Goal: Task Accomplishment & Management: Manage account settings

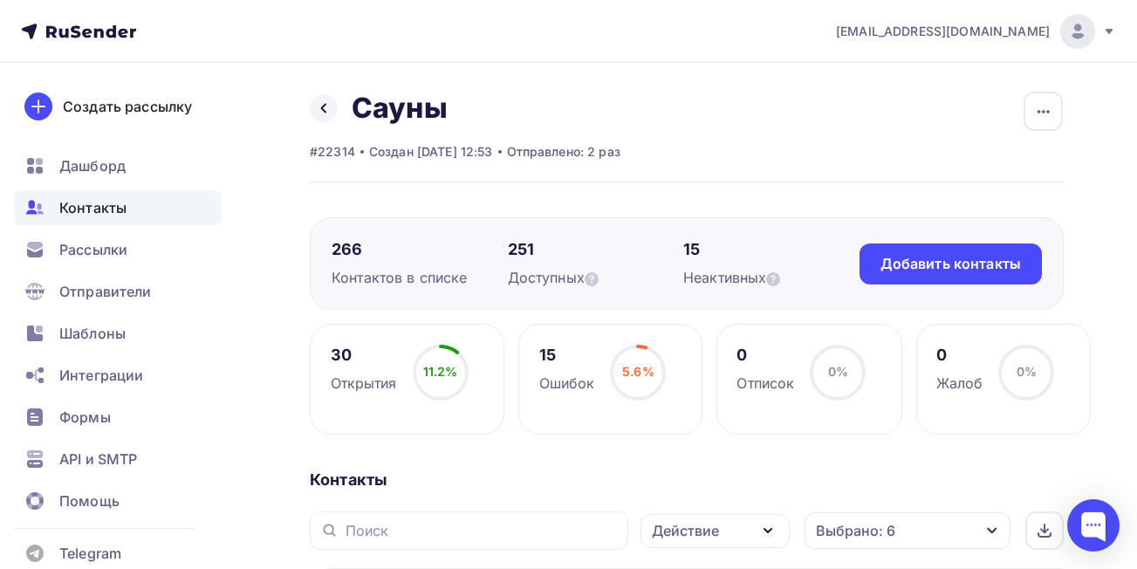
click at [96, 200] on span "Контакты" at bounding box center [92, 207] width 67 height 21
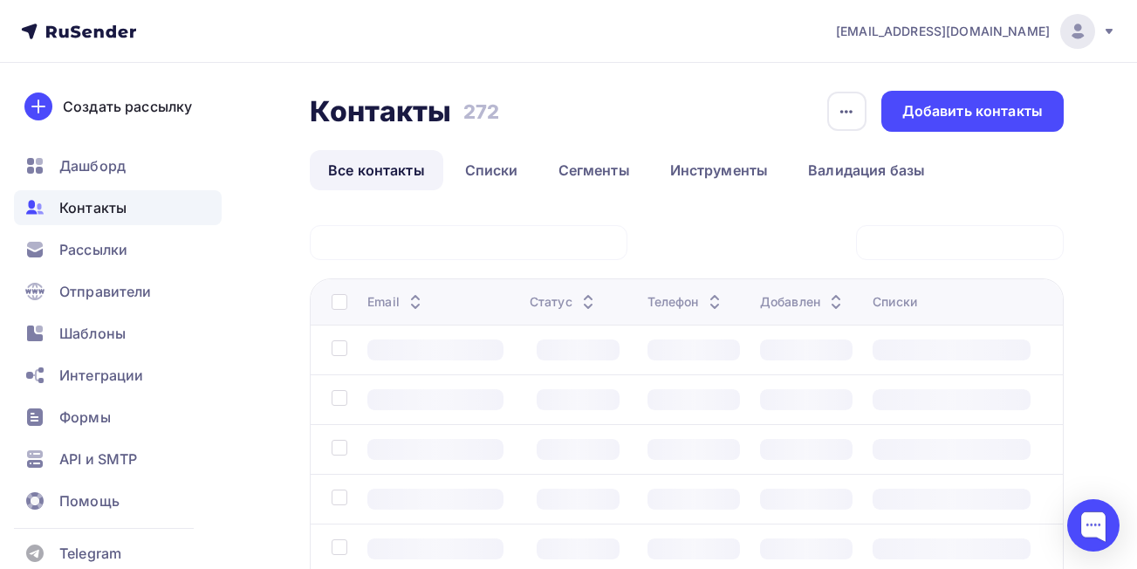
click at [0, 0] on input "text" at bounding box center [0, 0] width 0 height 0
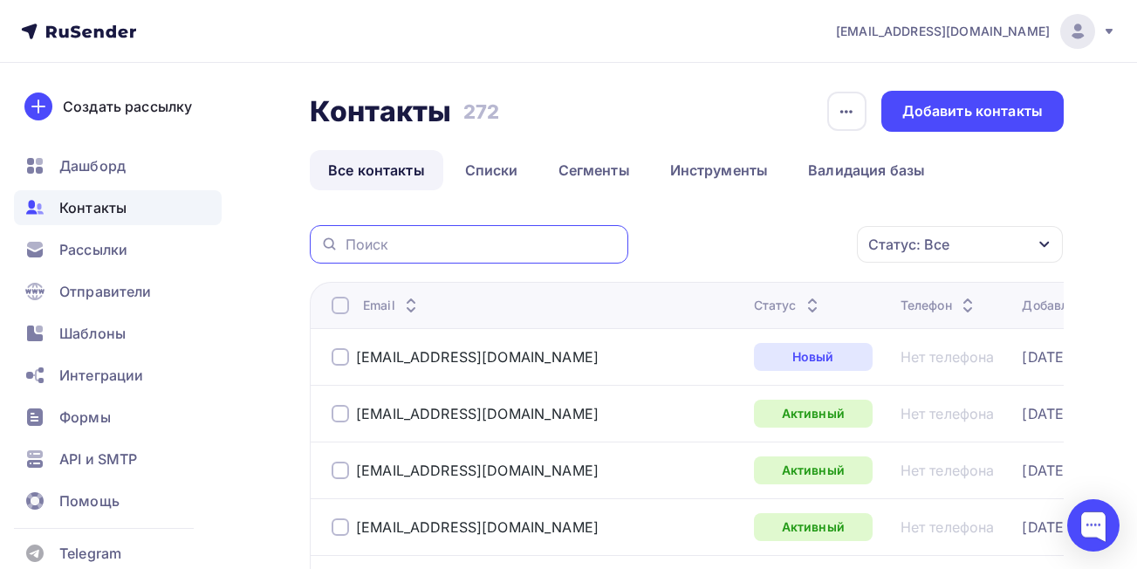
paste input "pechi96"
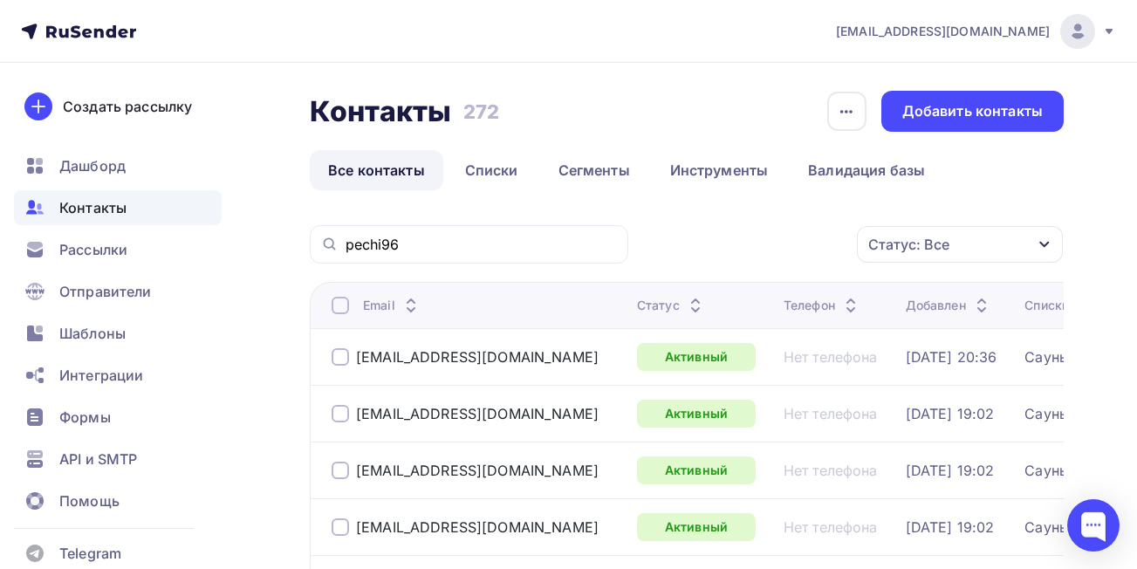
scroll to position [87, 0]
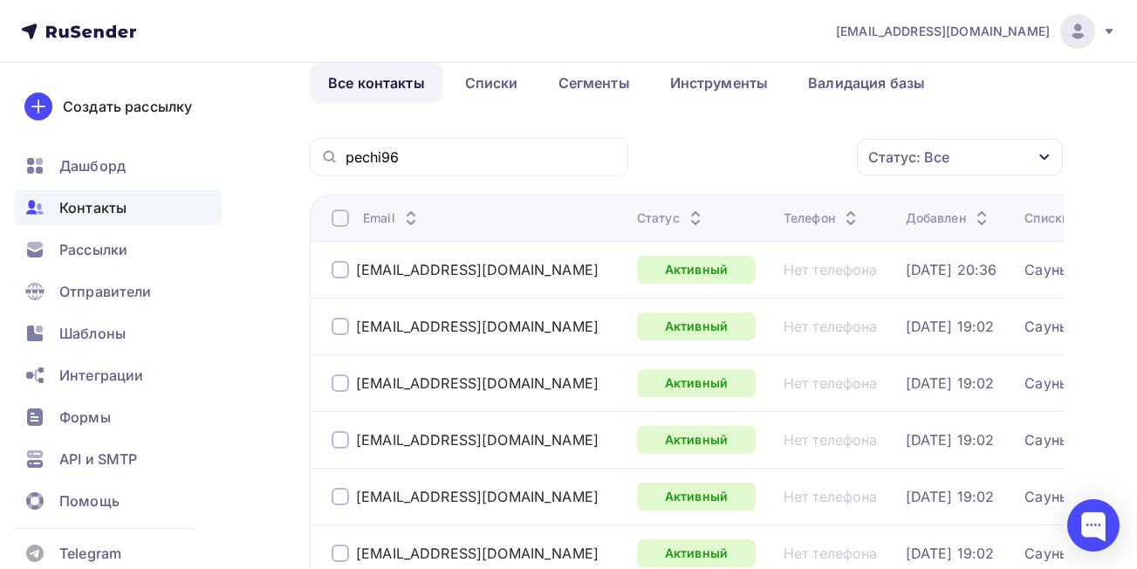
click at [338, 272] on div at bounding box center [340, 269] width 17 height 17
click at [340, 324] on div at bounding box center [340, 326] width 17 height 17
click at [342, 382] on div at bounding box center [340, 382] width 17 height 17
click at [332, 437] on div at bounding box center [340, 439] width 17 height 17
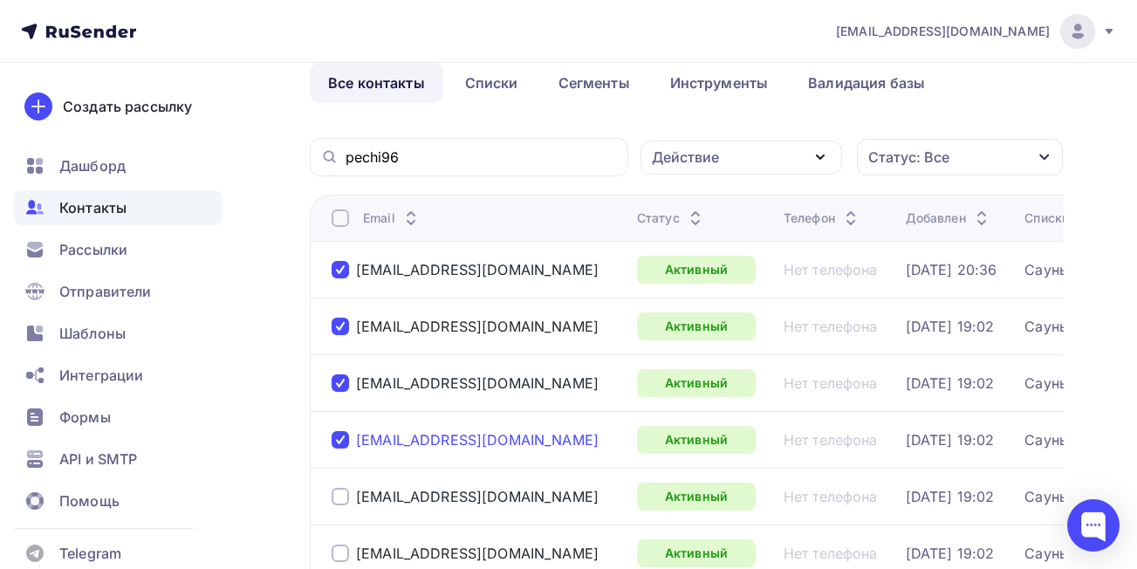
scroll to position [175, 0]
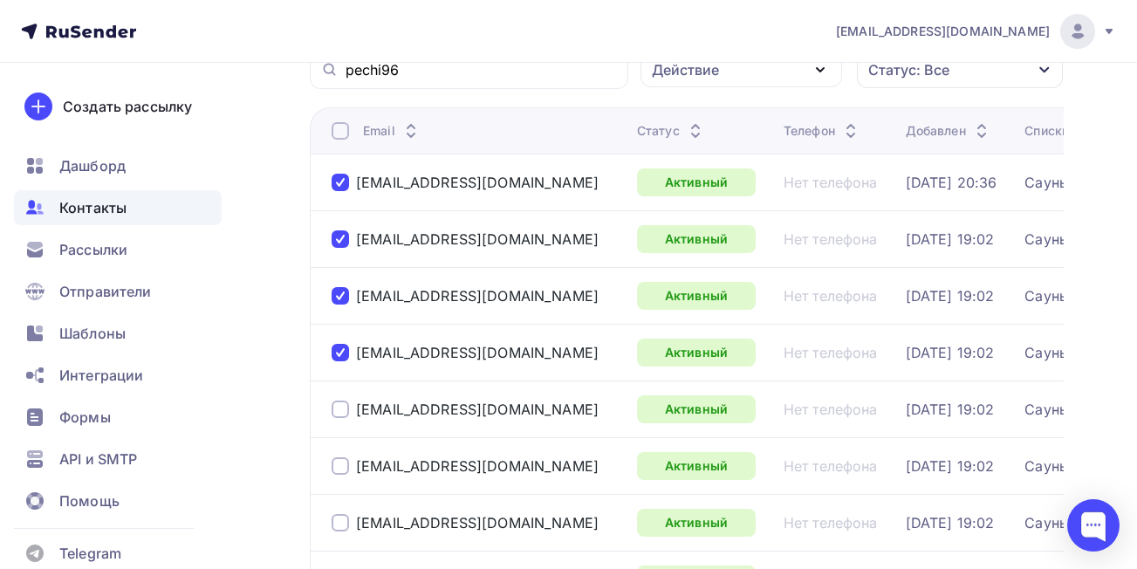
click at [339, 411] on div at bounding box center [340, 408] width 17 height 17
click at [339, 521] on div at bounding box center [340, 522] width 17 height 17
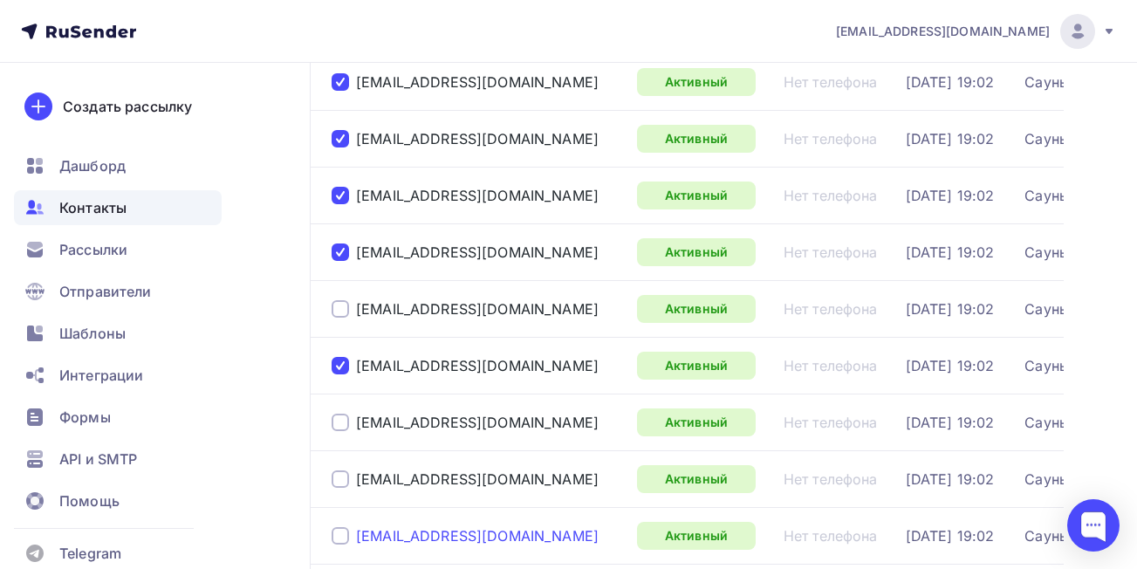
scroll to position [436, 0]
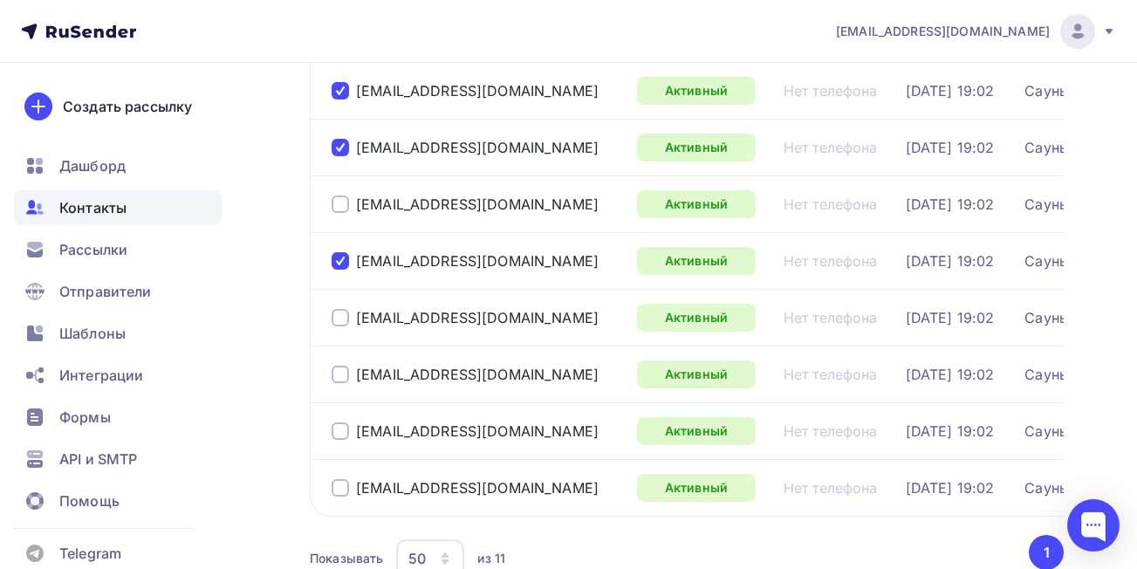
click at [338, 313] on div at bounding box center [340, 317] width 17 height 17
click at [339, 372] on div at bounding box center [340, 374] width 17 height 17
click at [348, 439] on div at bounding box center [340, 430] width 17 height 17
click at [338, 486] on div at bounding box center [340, 487] width 17 height 17
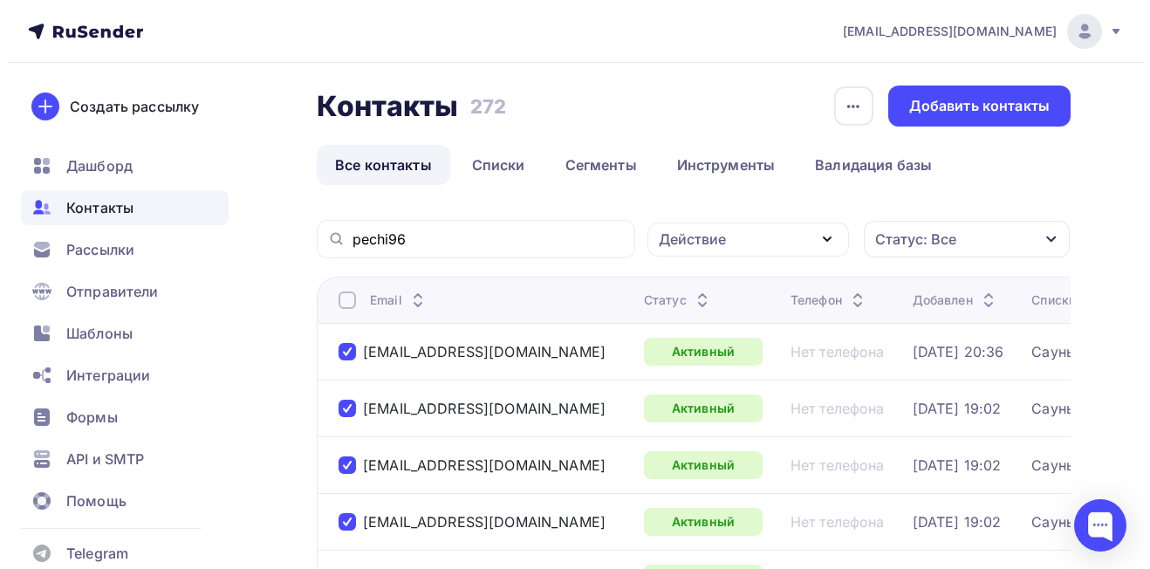
scroll to position [0, 0]
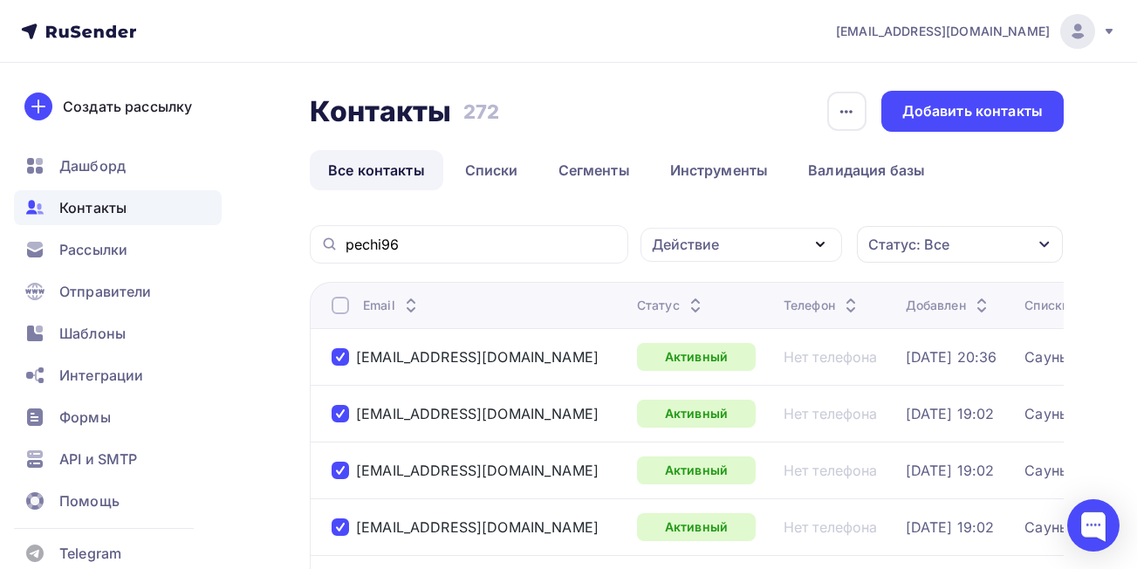
click at [812, 249] on icon "button" at bounding box center [820, 244] width 21 height 21
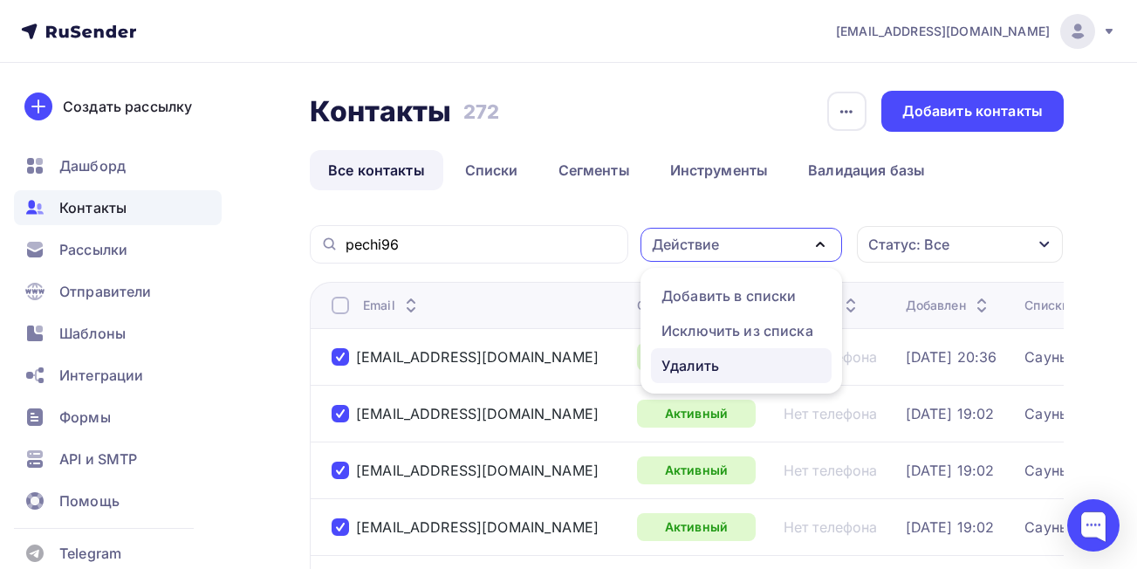
click at [686, 366] on div "Удалить" at bounding box center [690, 365] width 58 height 21
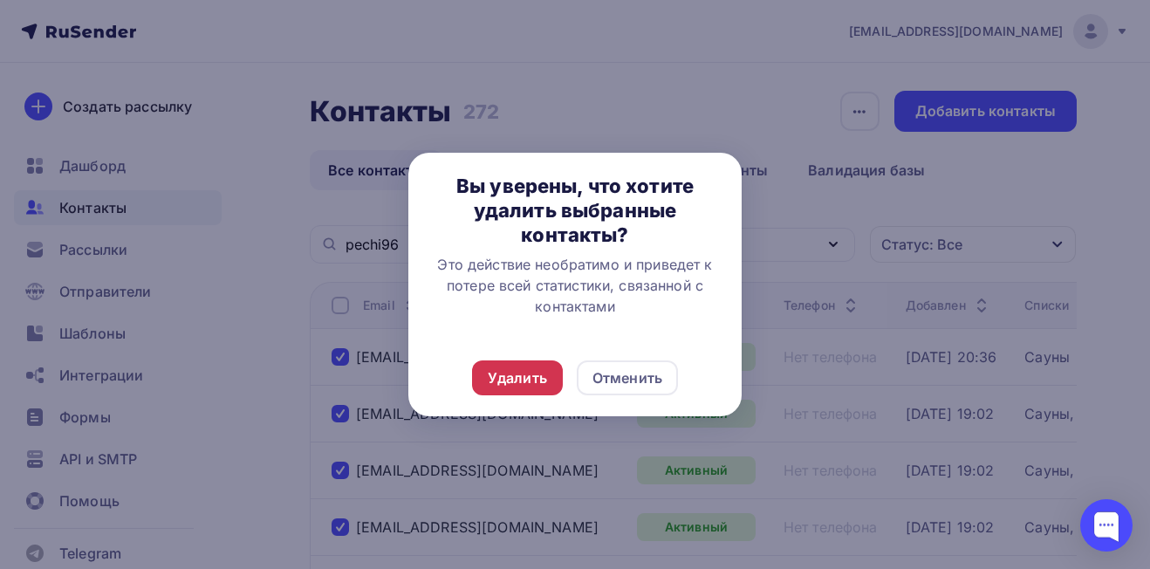
click at [528, 373] on div "Удалить" at bounding box center [517, 377] width 59 height 21
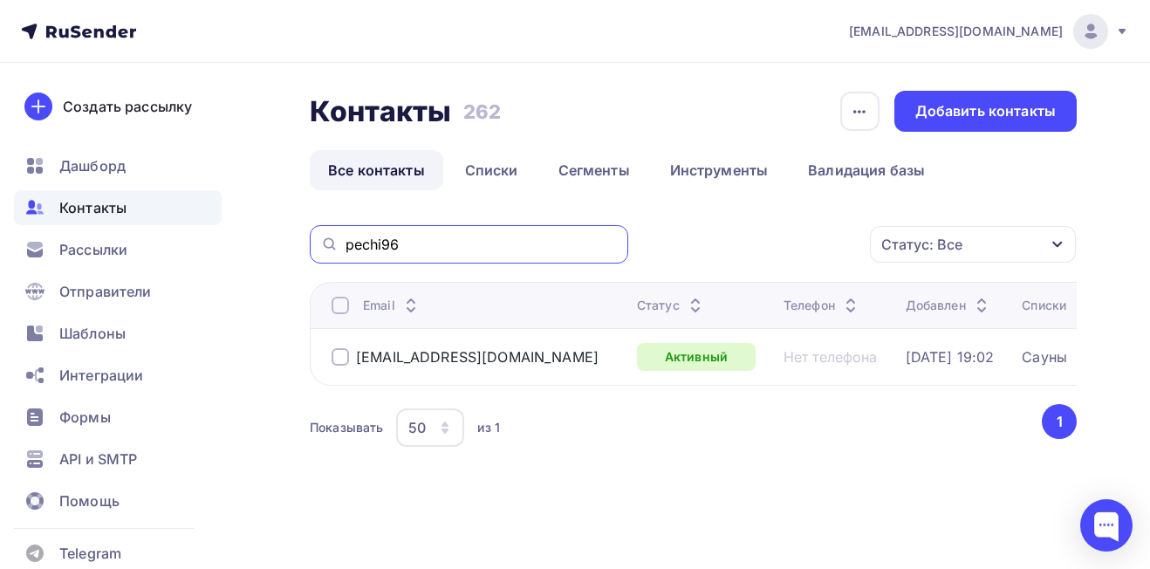
click at [425, 243] on input "pechi96" at bounding box center [482, 244] width 272 height 19
drag, startPoint x: 431, startPoint y: 238, endPoint x: 307, endPoint y: 236, distance: 123.9
click at [307, 236] on div "Контакты Контакты 262 262 История импорта Добавить контакты Все контакты Списки…" at bounding box center [575, 313] width 1150 height 501
paste input "[EMAIL_ADDRESS][DOMAIN_NAME]"
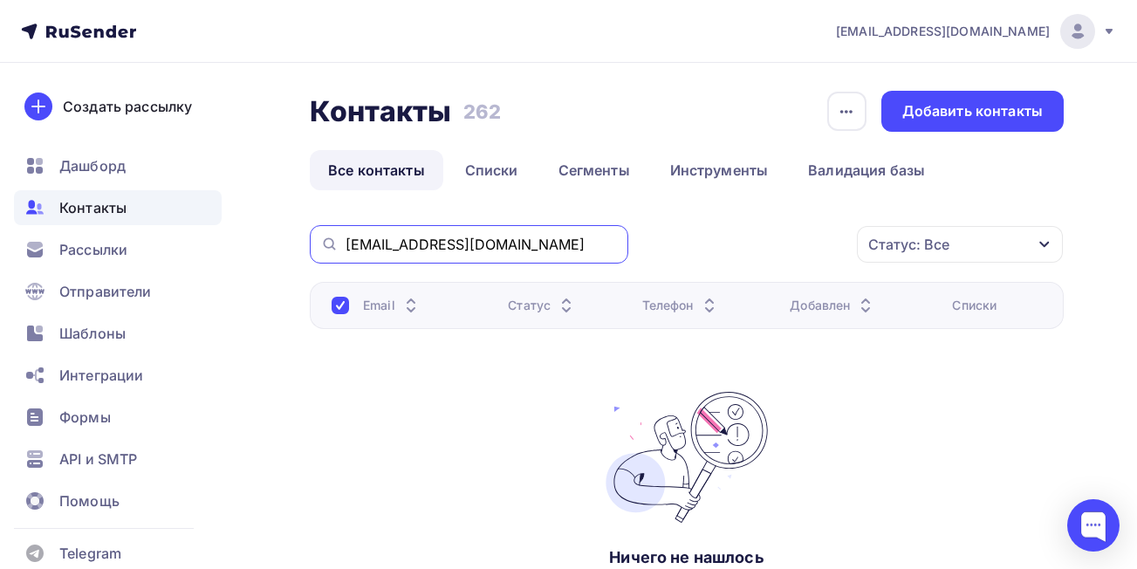
drag, startPoint x: 519, startPoint y: 239, endPoint x: 340, endPoint y: 238, distance: 178.9
click at [340, 238] on div "[EMAIL_ADDRESS][DOMAIN_NAME]" at bounding box center [469, 244] width 318 height 38
paste input "[PERSON_NAME]@aueria"
click at [517, 245] on input "[PERSON_NAME][EMAIL_ADDRESS][DOMAIN_NAME]" at bounding box center [482, 244] width 272 height 19
drag, startPoint x: 517, startPoint y: 245, endPoint x: 332, endPoint y: 237, distance: 185.1
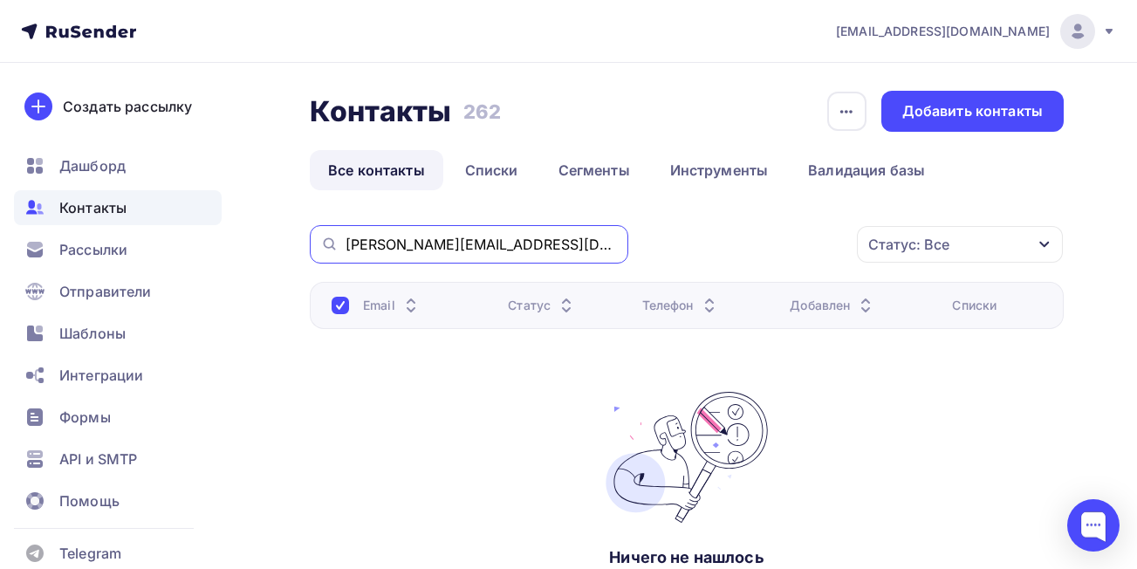
click at [332, 237] on div "[PERSON_NAME][EMAIL_ADDRESS][DOMAIN_NAME]" at bounding box center [469, 244] width 318 height 38
paste input "[DOMAIN_NAME]"
drag, startPoint x: 438, startPoint y: 244, endPoint x: 290, endPoint y: 225, distance: 149.6
click at [290, 225] on div "Контакты Контакты 262 262 История импорта Добавить контакты Все контакты Списки…" at bounding box center [568, 403] width 1137 height 681
paste input "[EMAIL_ADDRESS][DOMAIN_NAME]"
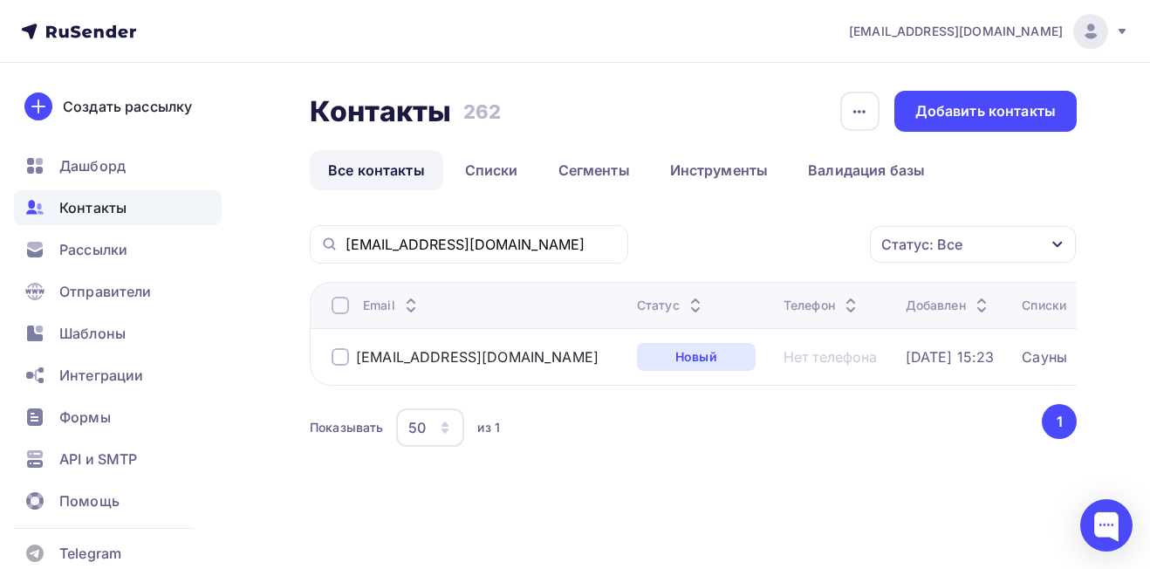
click at [336, 357] on div at bounding box center [340, 356] width 17 height 17
click at [755, 246] on div "Действие" at bounding box center [747, 245] width 215 height 34
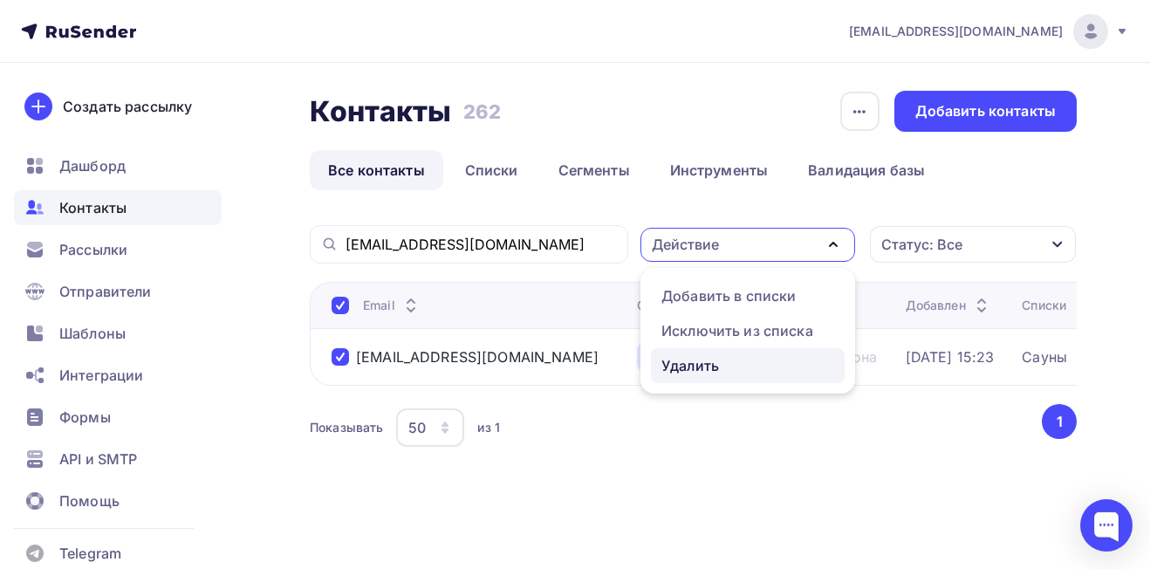
click at [688, 363] on div "Удалить" at bounding box center [690, 365] width 58 height 21
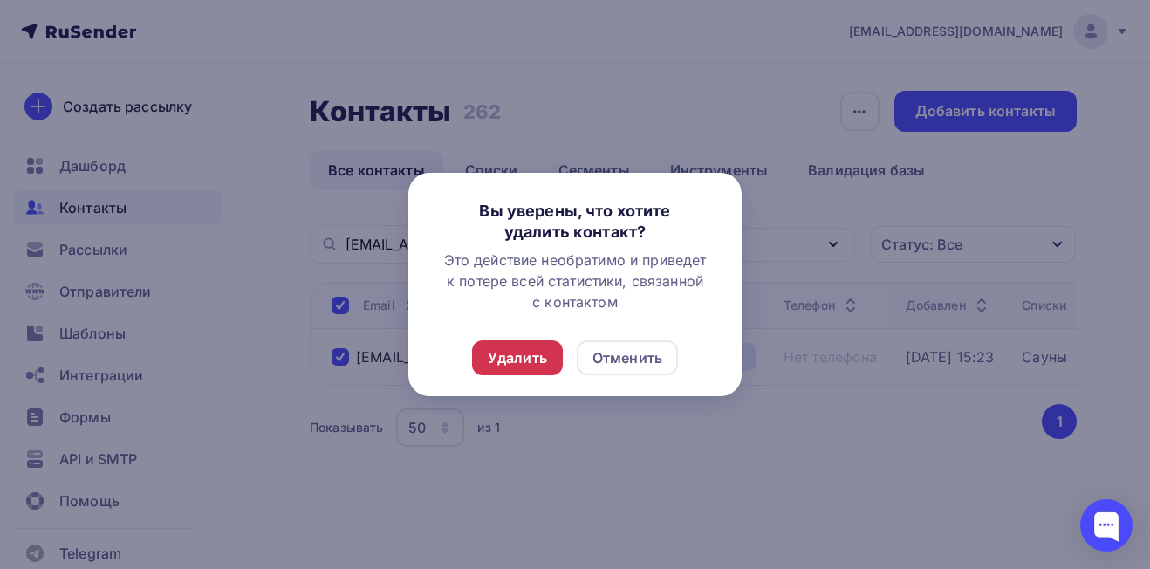
click at [524, 359] on div "Удалить" at bounding box center [517, 357] width 59 height 21
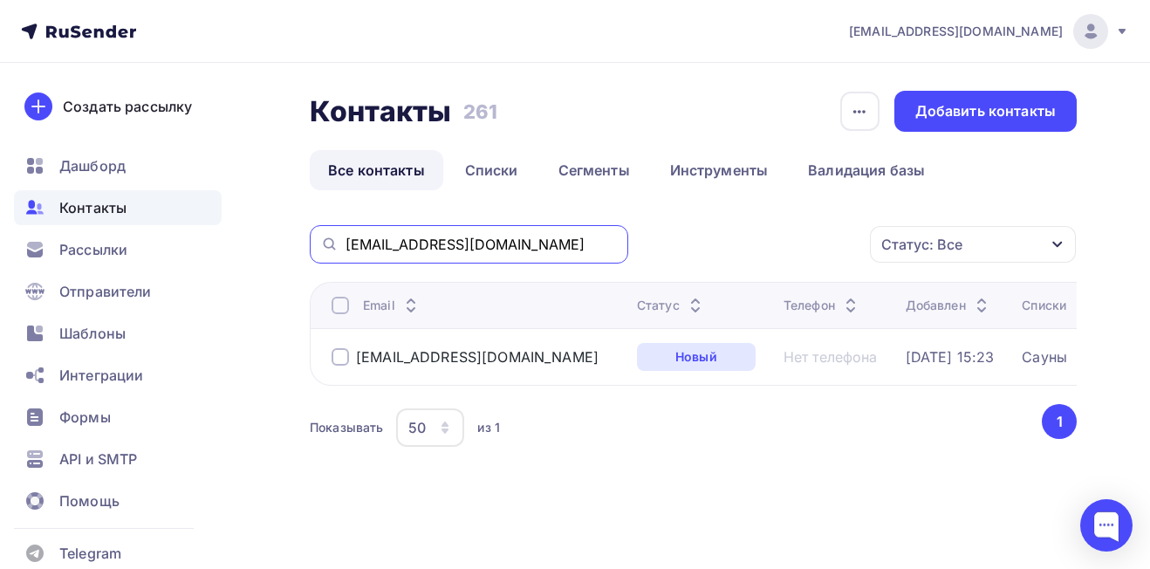
click at [553, 246] on input "[EMAIL_ADDRESS][DOMAIN_NAME]" at bounding box center [482, 244] width 272 height 19
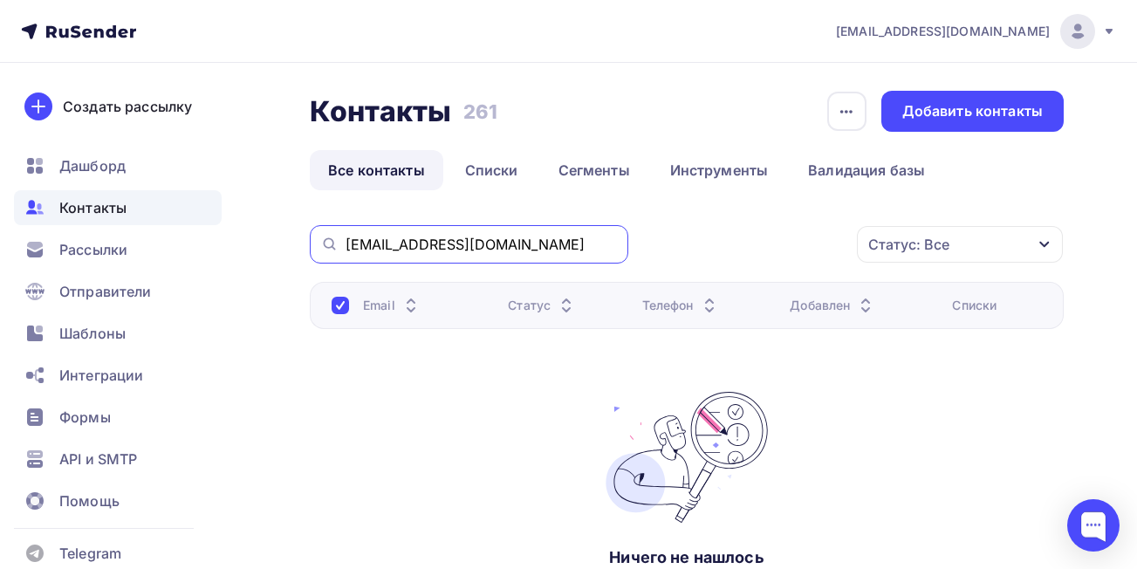
drag, startPoint x: 547, startPoint y: 248, endPoint x: 326, endPoint y: 254, distance: 220.8
click at [326, 254] on div "[EMAIL_ADDRESS][DOMAIN_NAME]" at bounding box center [469, 244] width 318 height 38
paste input "armavir"
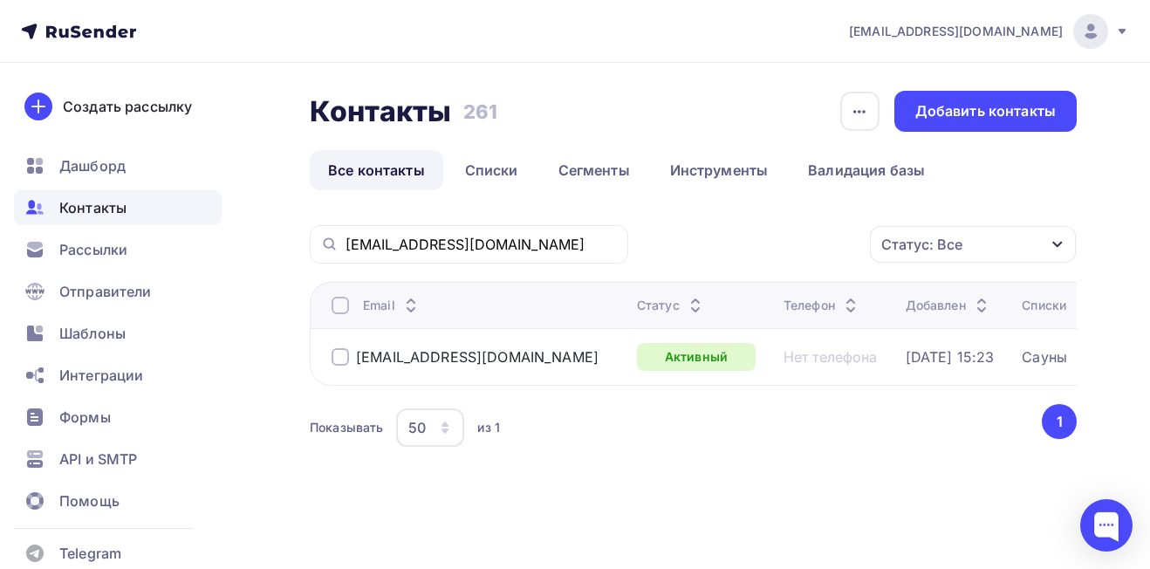
click at [342, 356] on div at bounding box center [340, 356] width 17 height 17
click at [736, 245] on div "Действие" at bounding box center [747, 245] width 215 height 34
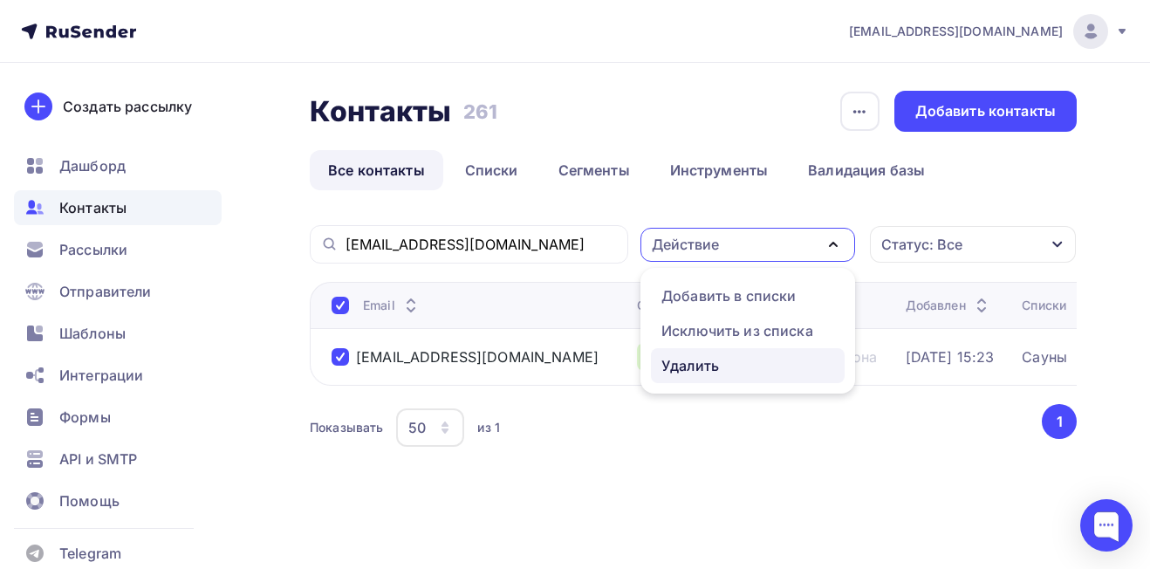
click at [689, 368] on div "Удалить" at bounding box center [690, 365] width 58 height 21
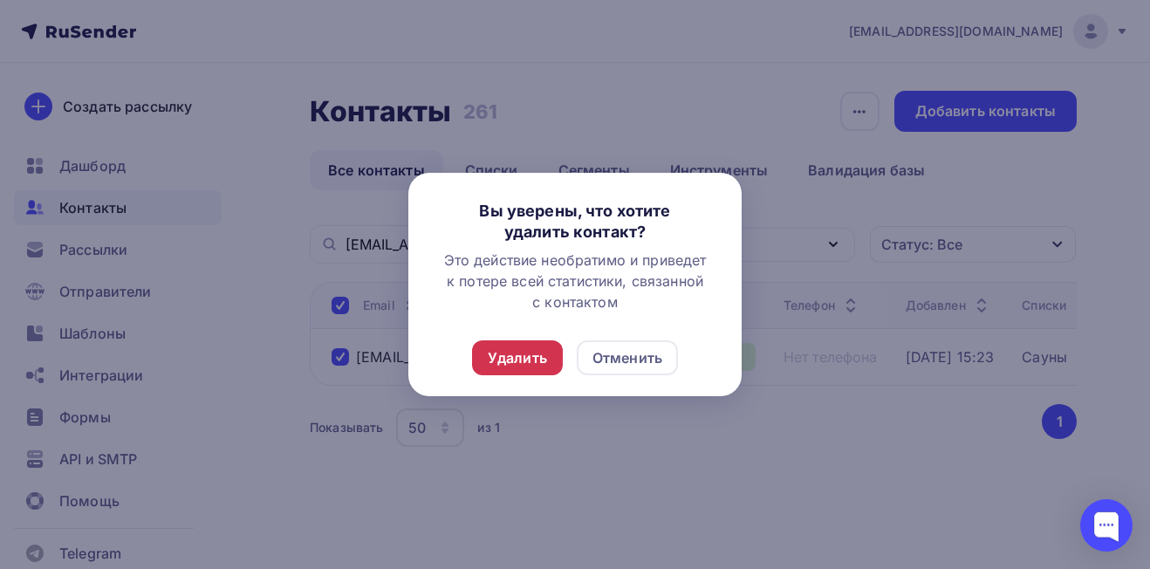
click at [507, 352] on div "Удалить" at bounding box center [517, 357] width 59 height 21
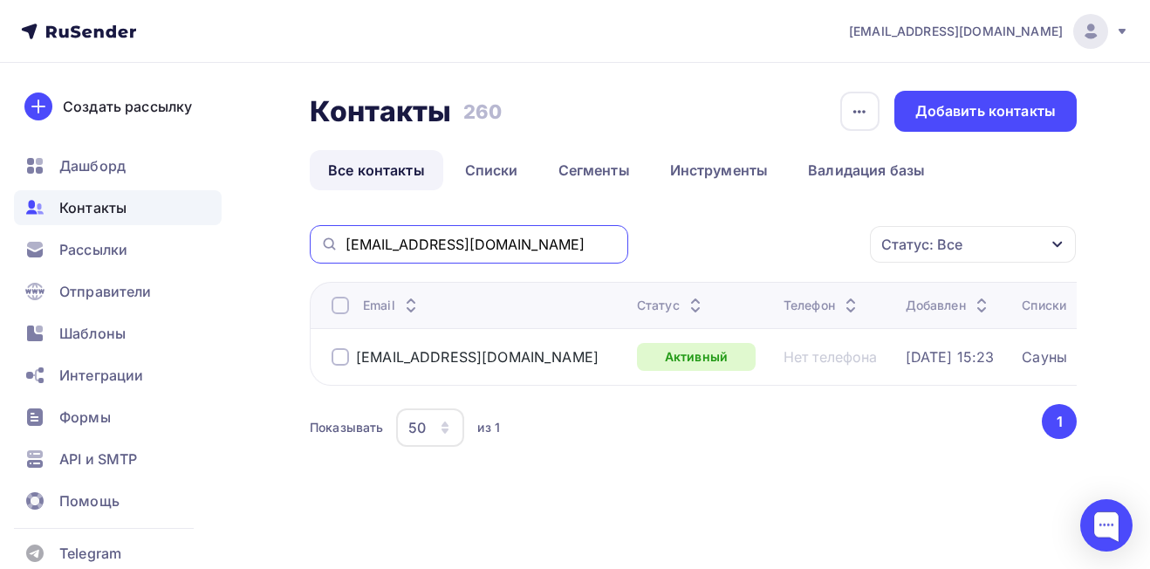
click at [549, 243] on input "[EMAIL_ADDRESS][DOMAIN_NAME]" at bounding box center [482, 244] width 272 height 19
drag, startPoint x: 543, startPoint y: 243, endPoint x: 300, endPoint y: 242, distance: 242.6
click at [300, 242] on div "Контакты Контакты 260 260 История импорта Добавить контакты Все контакты Списки…" at bounding box center [575, 313] width 1150 height 501
paste input "19762206"
click at [345, 353] on div at bounding box center [340, 356] width 17 height 17
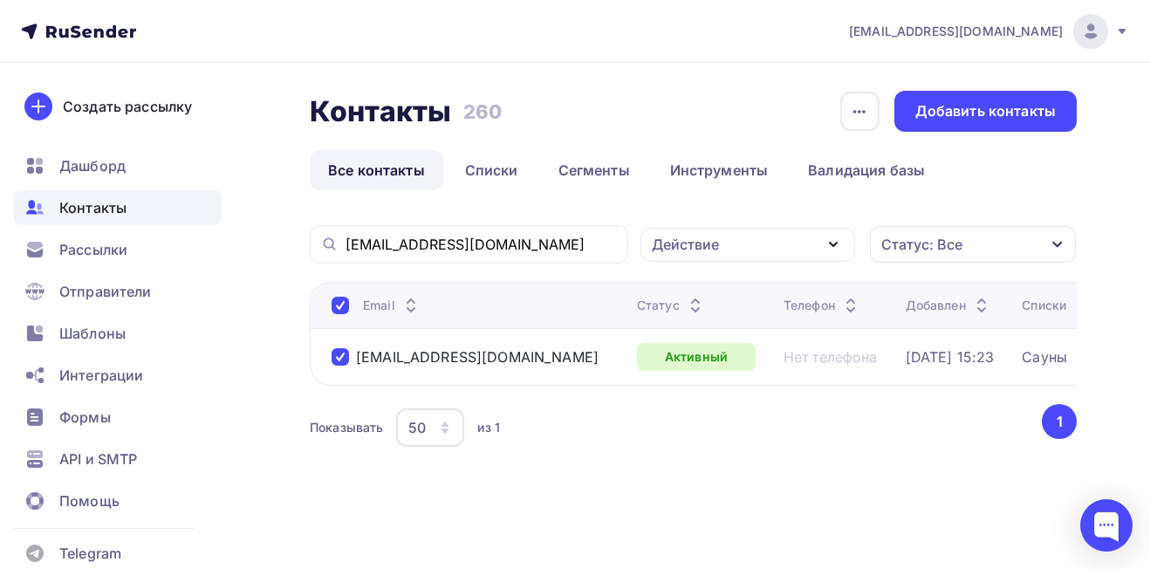
click at [684, 250] on div "Действие" at bounding box center [685, 244] width 67 height 21
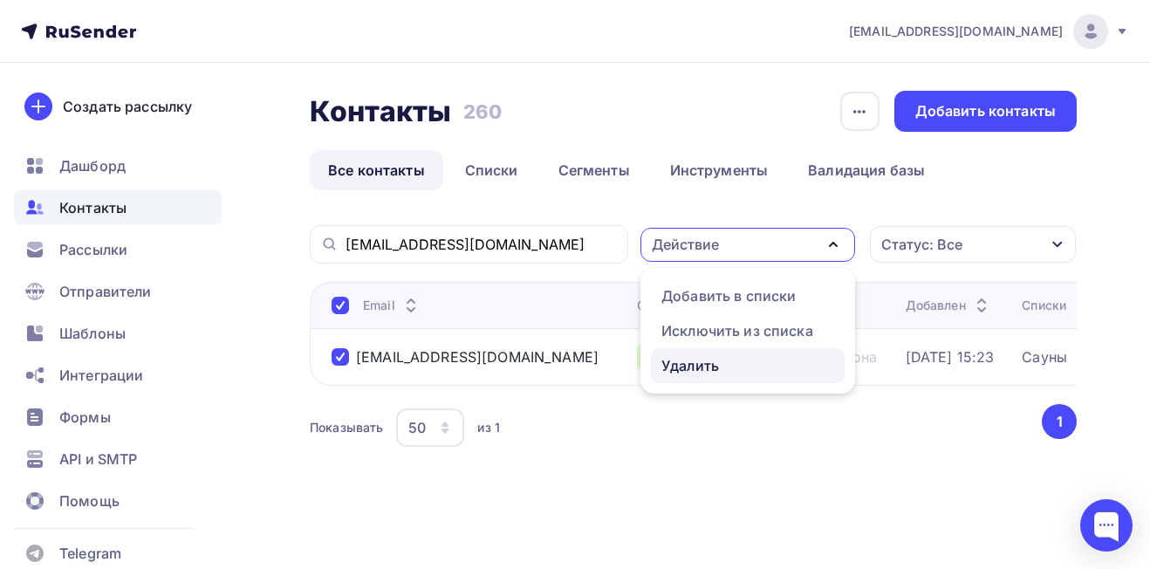
click at [693, 366] on div "Удалить" at bounding box center [690, 365] width 58 height 21
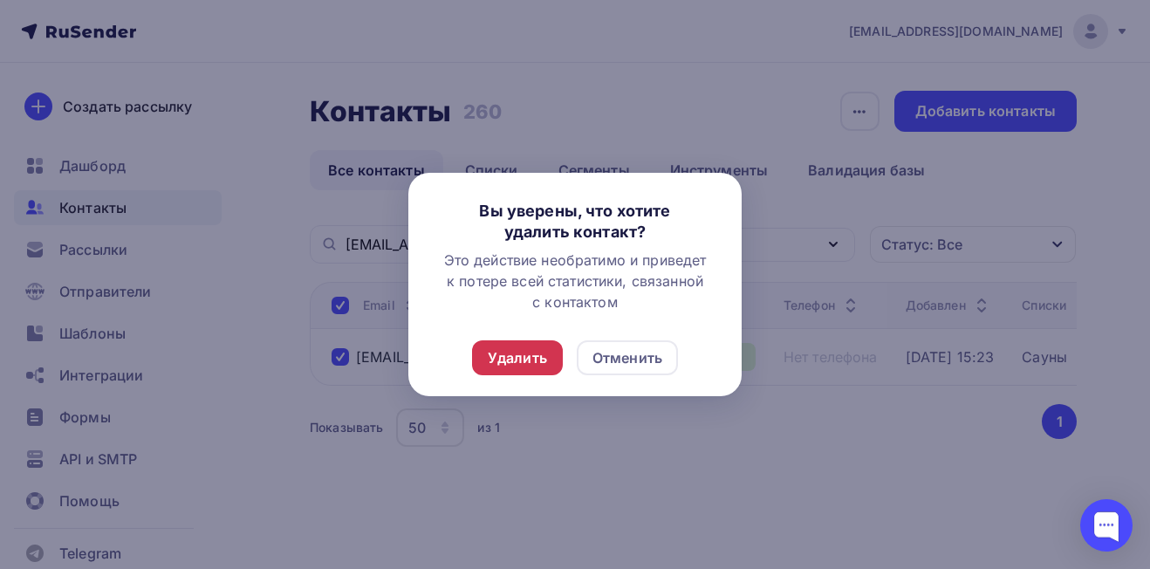
click at [530, 351] on div "Удалить" at bounding box center [517, 357] width 59 height 21
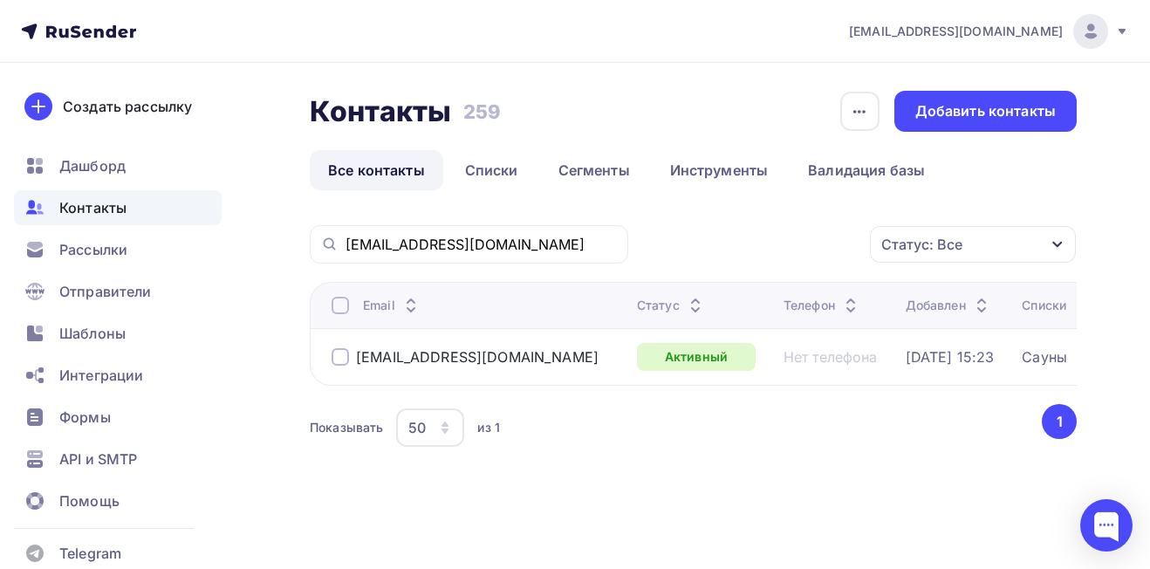
click at [340, 356] on div at bounding box center [340, 356] width 17 height 17
click at [742, 237] on div "Действие" at bounding box center [747, 245] width 215 height 34
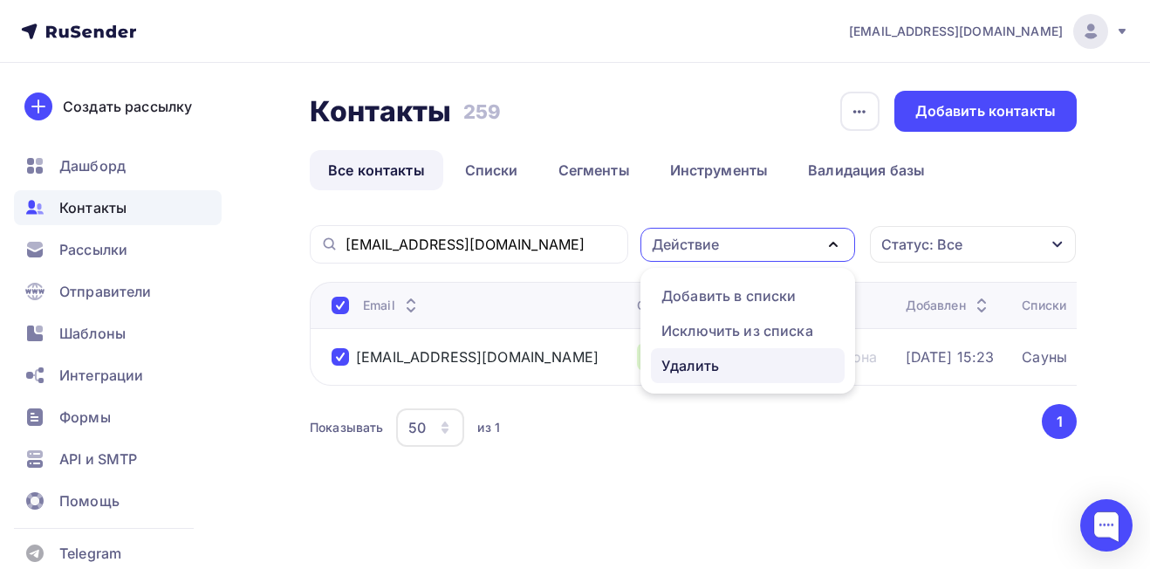
click at [722, 369] on div "Удалить" at bounding box center [747, 365] width 173 height 21
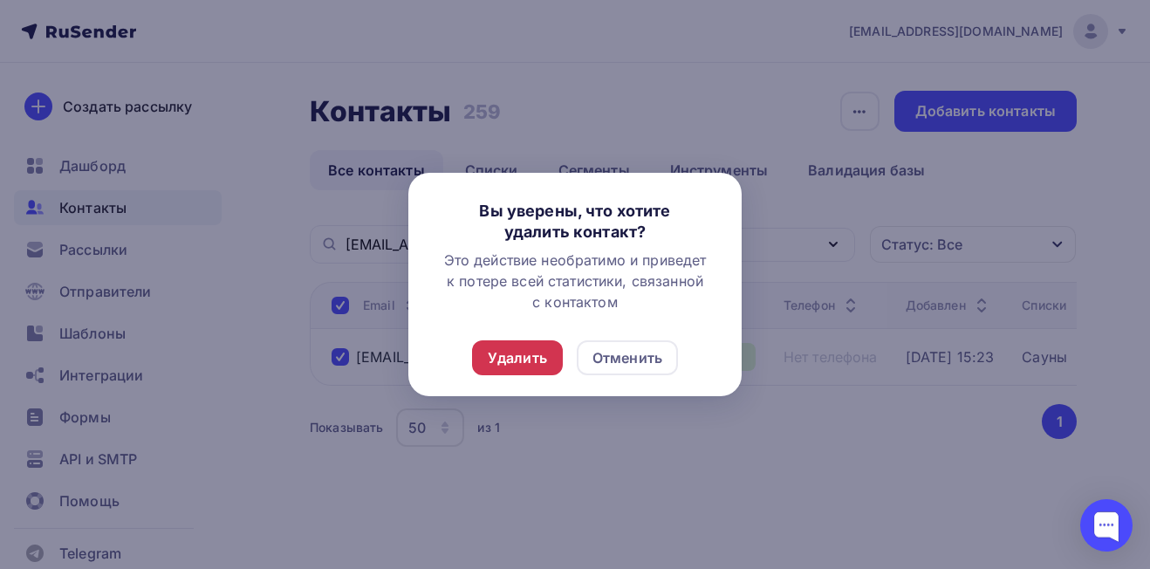
click at [503, 353] on div "Удалить" at bounding box center [517, 357] width 59 height 21
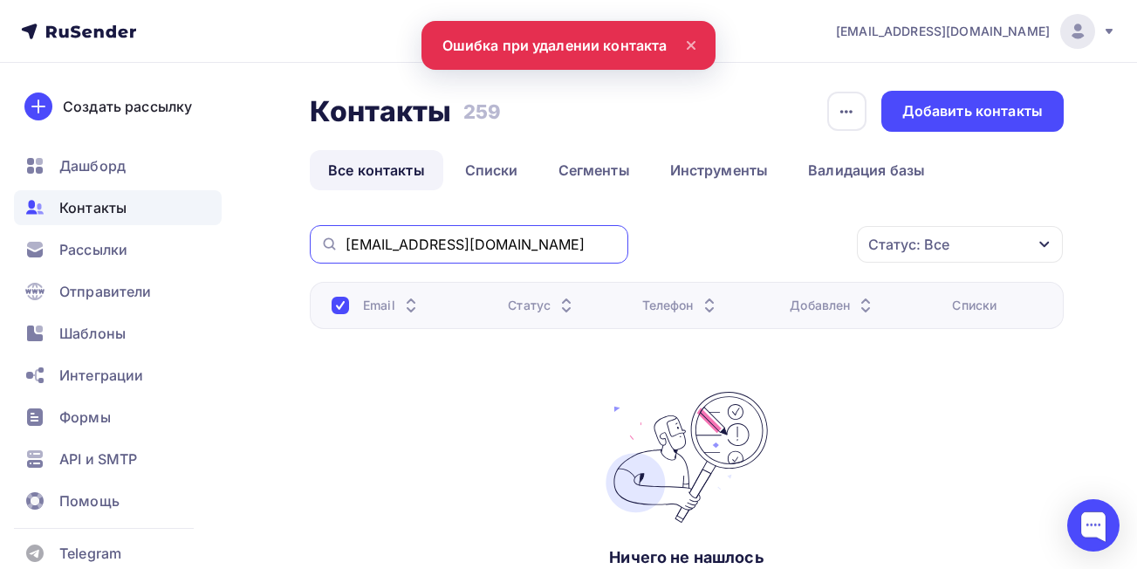
drag, startPoint x: 506, startPoint y: 240, endPoint x: 291, endPoint y: 241, distance: 215.5
click at [291, 241] on div "Контакты Контакты 259 259 История импорта Добавить контакты Все контакты Списки…" at bounding box center [568, 403] width 1137 height 681
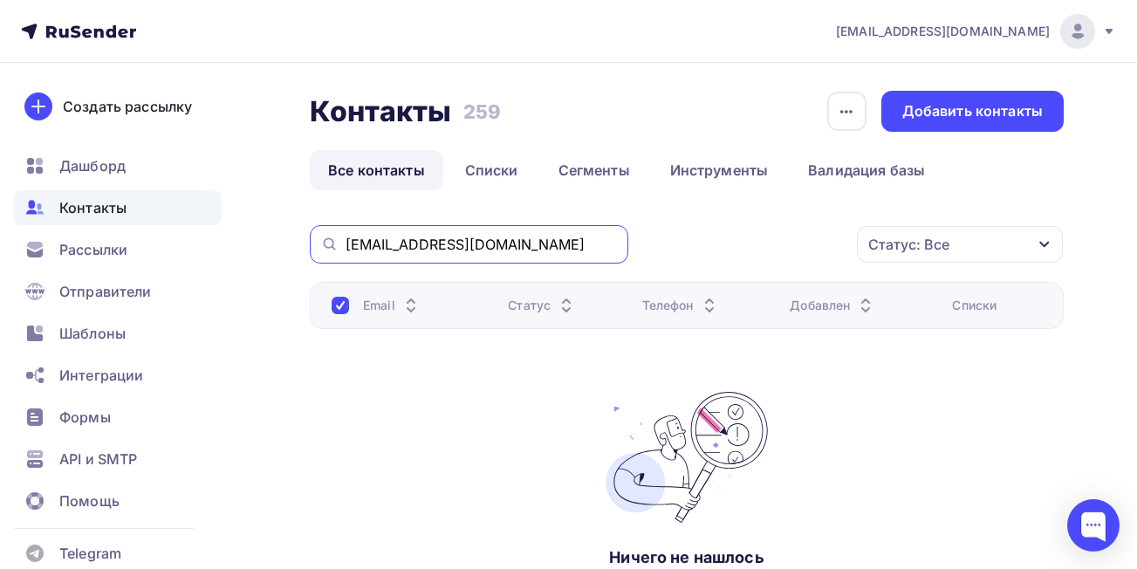
paste input "posad_sochi"
type input "[EMAIL_ADDRESS][DOMAIN_NAME]"
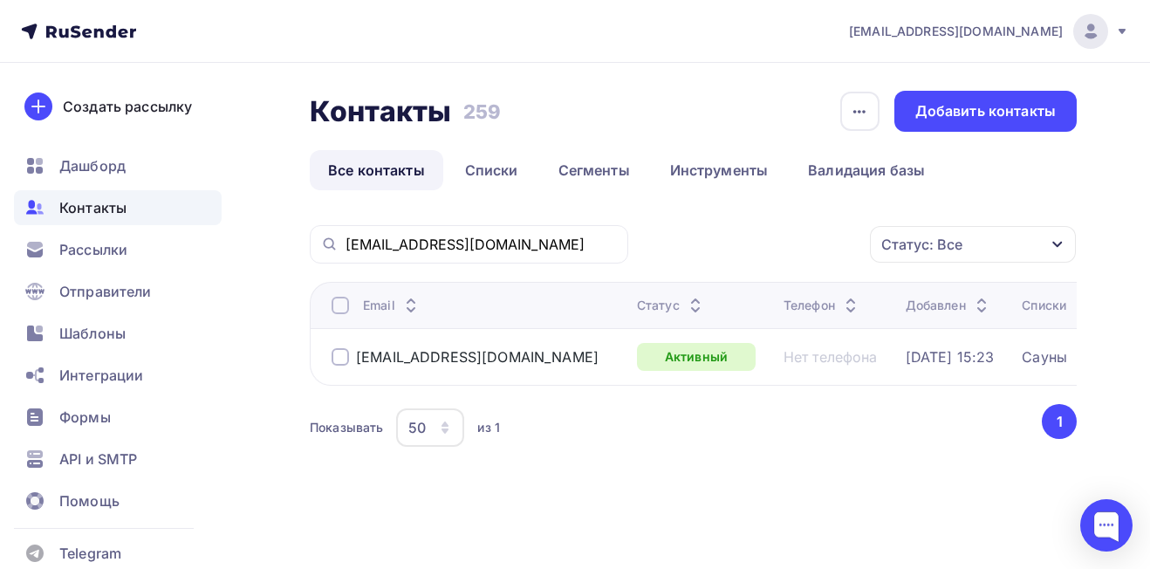
click at [337, 361] on div at bounding box center [340, 356] width 17 height 17
click at [715, 248] on div "Действие" at bounding box center [685, 244] width 67 height 21
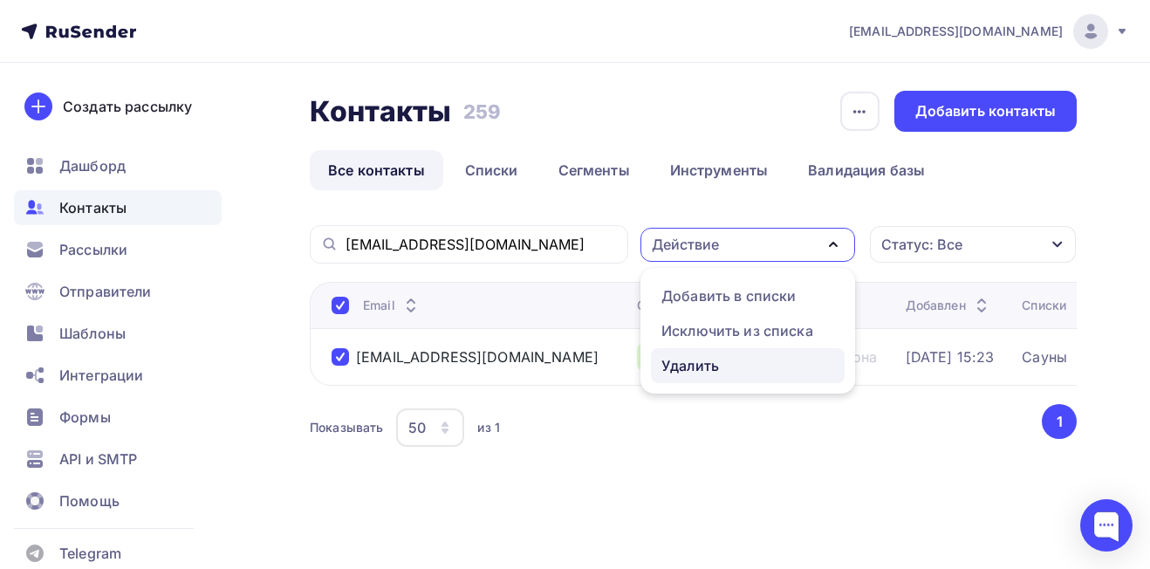
click at [698, 369] on div "Удалить" at bounding box center [690, 365] width 58 height 21
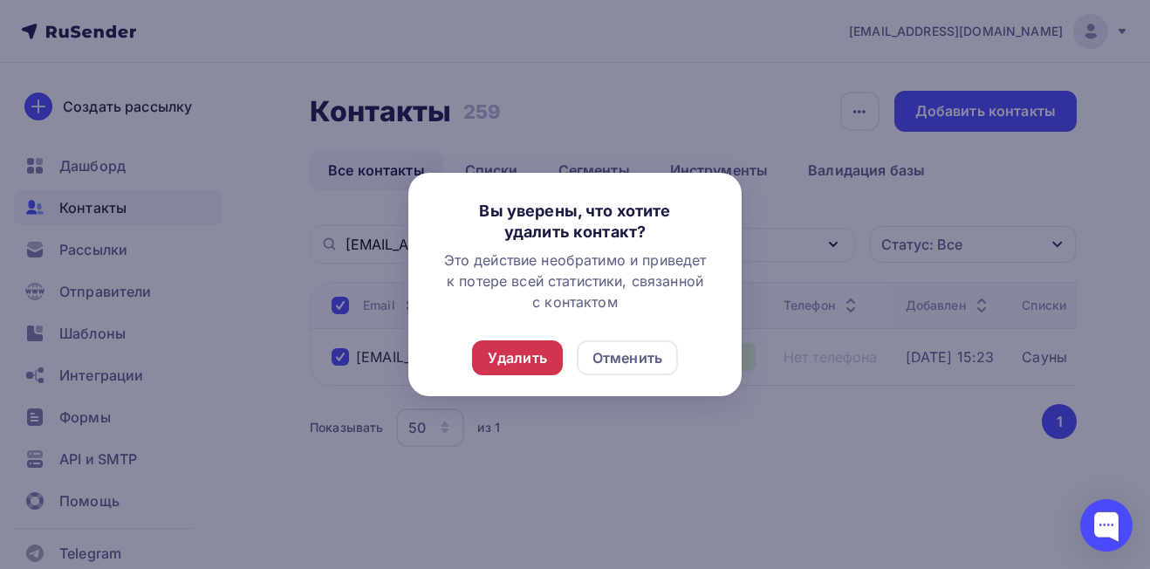
click at [523, 356] on div "Удалить" at bounding box center [517, 357] width 59 height 21
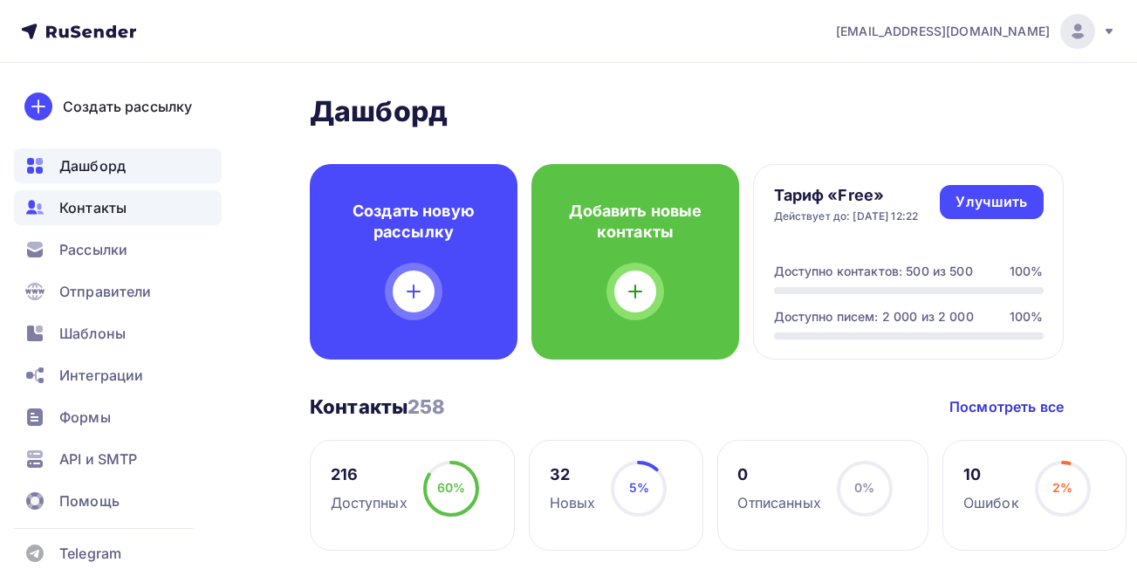
click at [114, 204] on span "Контакты" at bounding box center [92, 207] width 67 height 21
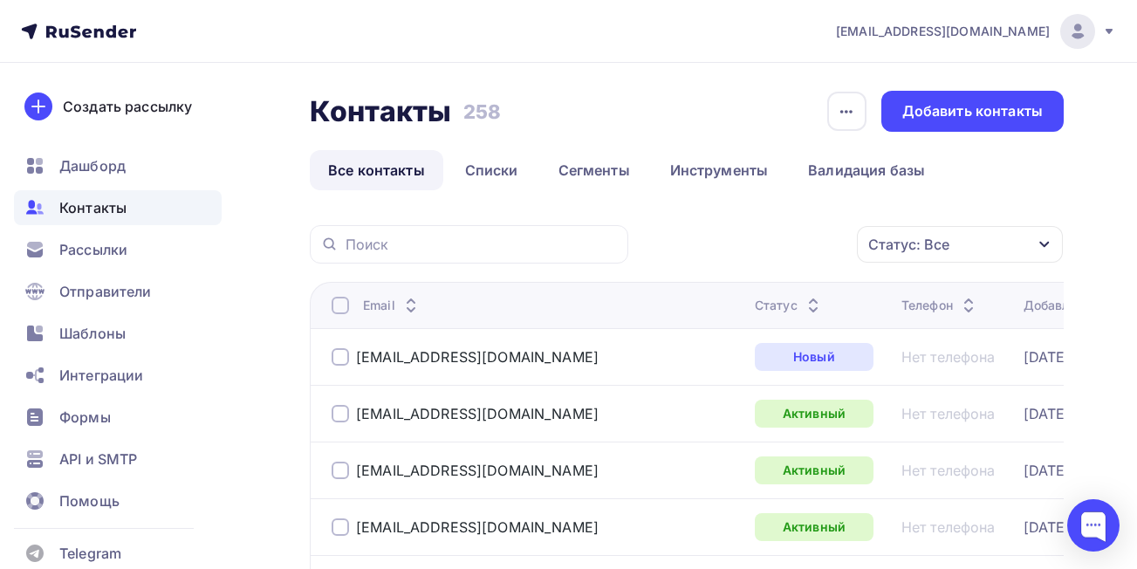
drag, startPoint x: 832, startPoint y: 314, endPoint x: 738, endPoint y: 322, distance: 94.6
click at [738, 322] on tr "Email Статус Телефон Добавлен Списки" at bounding box center [784, 305] width 948 height 46
click at [363, 241] on input "text" at bounding box center [482, 244] width 272 height 19
paste input "zakup@bani-86.ru"
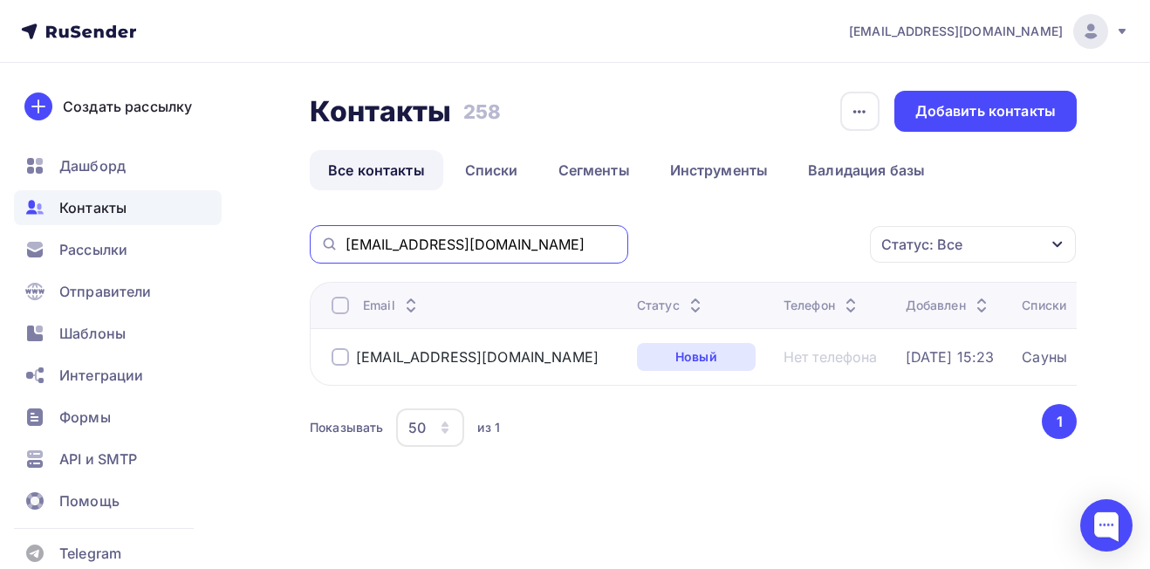
drag, startPoint x: 510, startPoint y: 247, endPoint x: 310, endPoint y: 253, distance: 199.9
click at [310, 253] on div "zakup@bani-86.ru" at bounding box center [469, 244] width 318 height 38
paste input "parovichkoff@mail"
type input "parovichkoff@mail.ru"
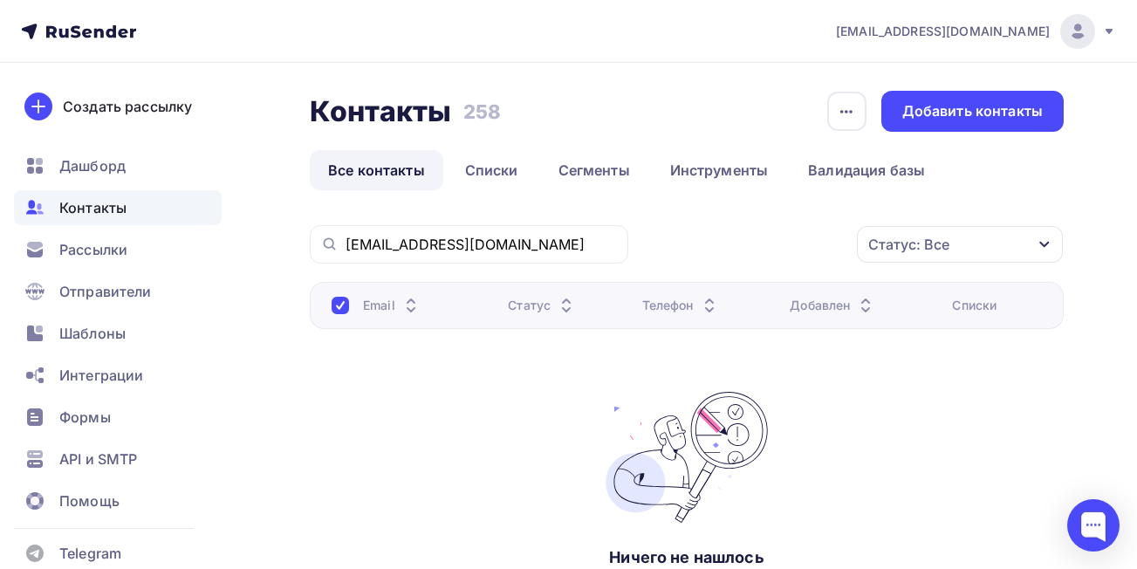
click at [115, 213] on span "Контакты" at bounding box center [92, 207] width 67 height 21
click at [498, 168] on link "Списки" at bounding box center [492, 170] width 90 height 40
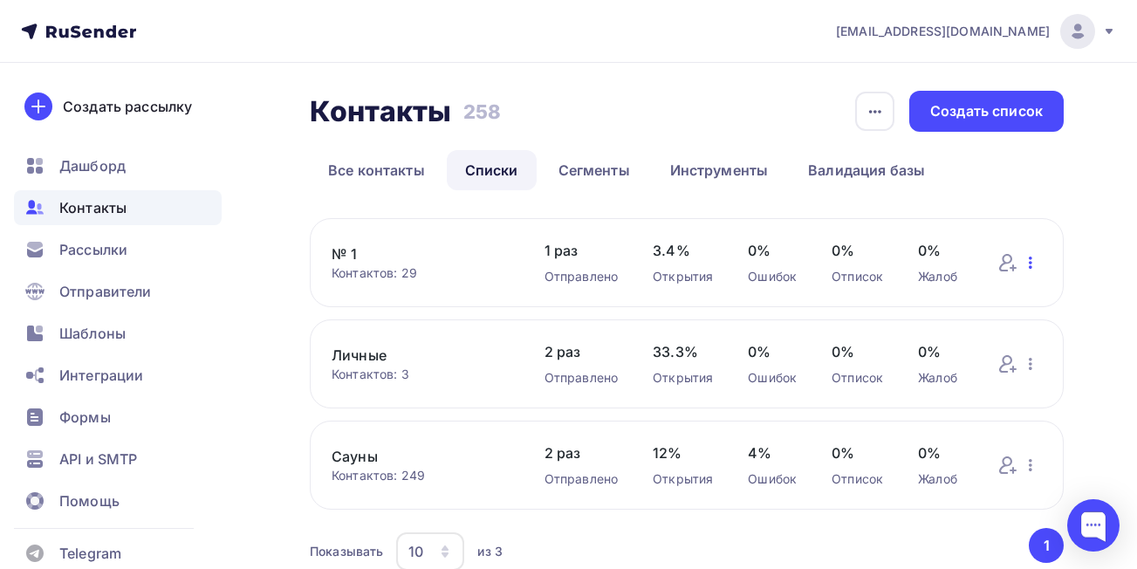
click at [1034, 268] on icon "button" at bounding box center [1030, 262] width 21 height 21
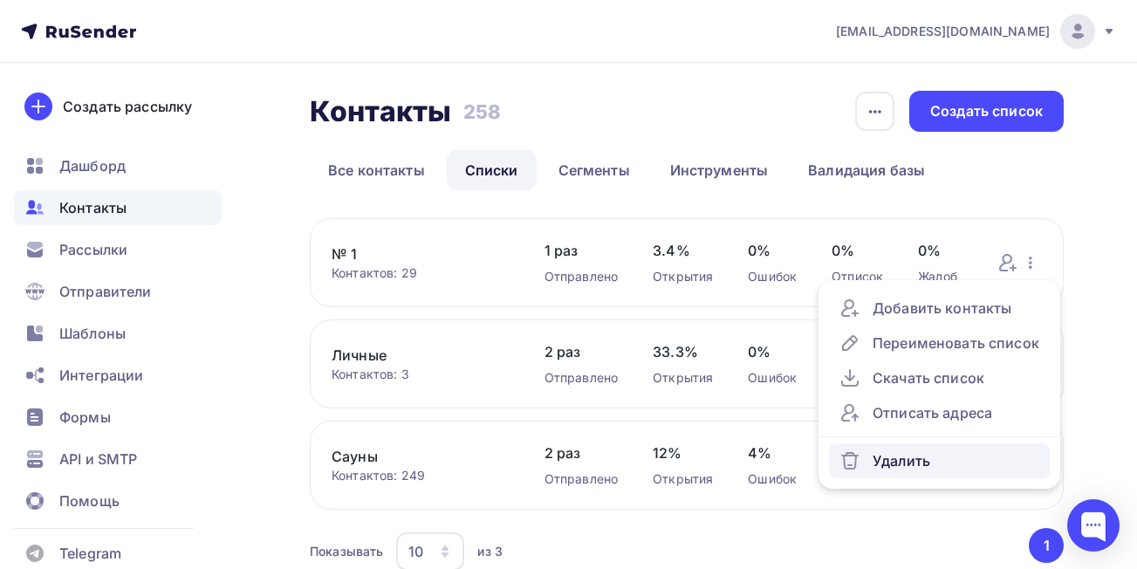
click at [917, 462] on div "Удалить" at bounding box center [939, 460] width 200 height 21
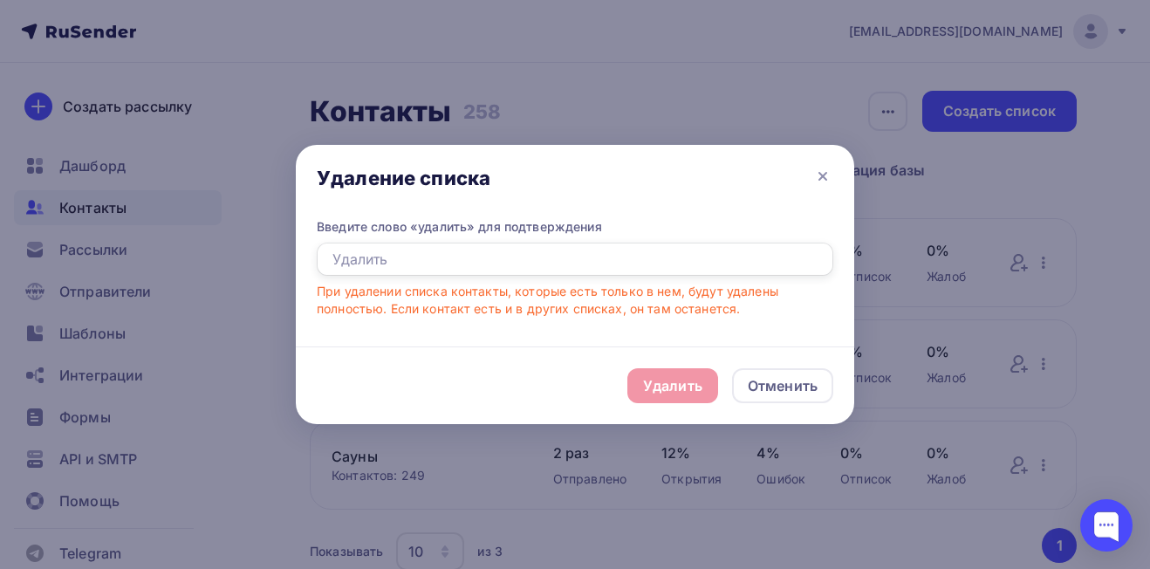
click at [423, 265] on input "text" at bounding box center [575, 259] width 517 height 33
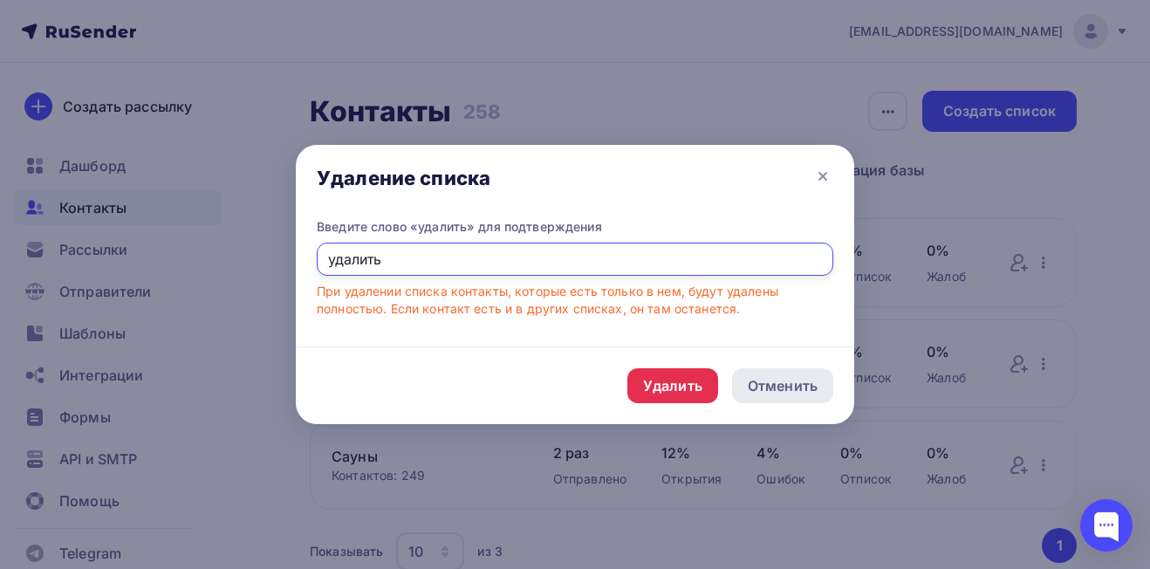
type input "удалить"
click at [781, 384] on div "Отменить" at bounding box center [783, 385] width 70 height 21
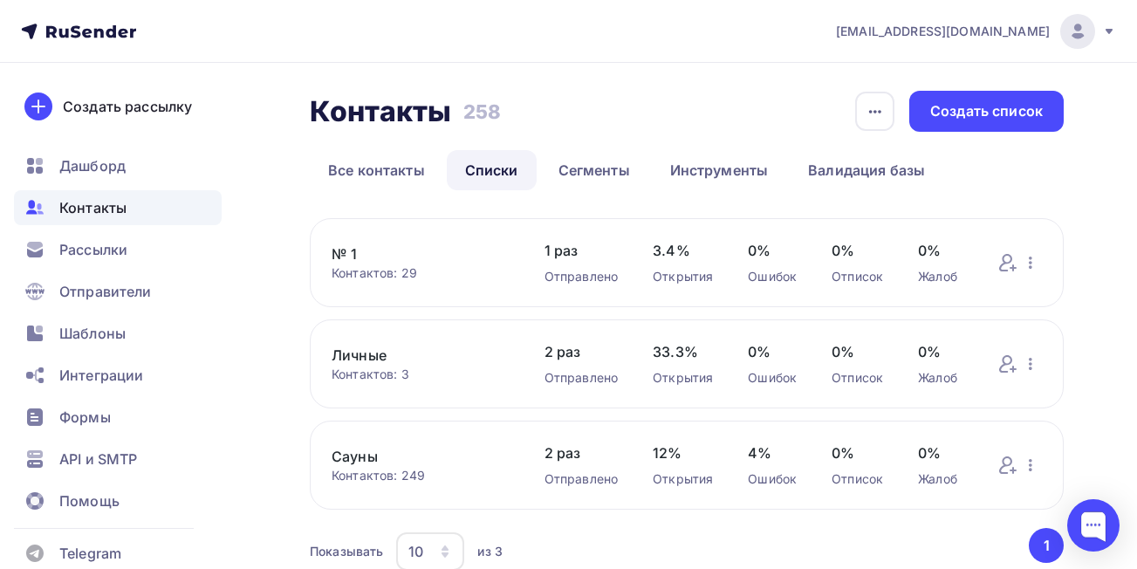
click at [346, 254] on link "№ 1" at bounding box center [421, 253] width 178 height 21
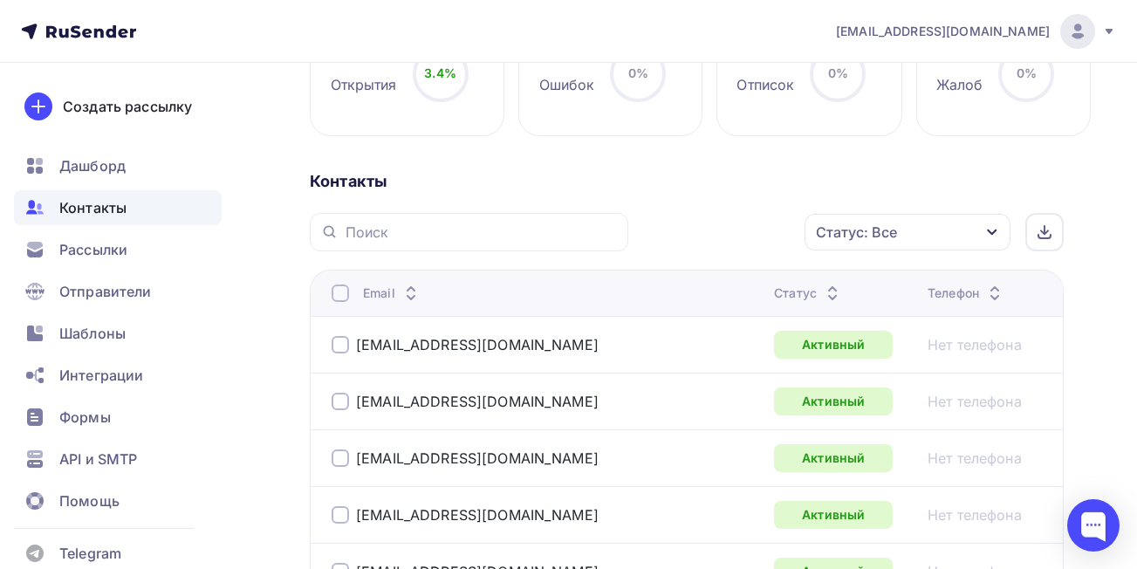
scroll to position [349, 0]
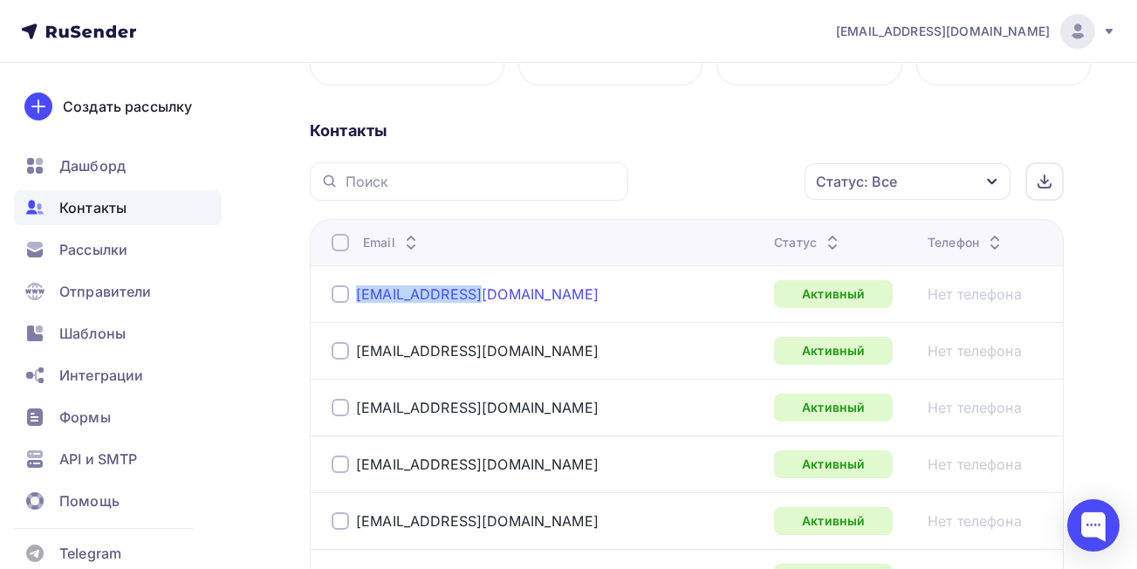
drag, startPoint x: 496, startPoint y: 293, endPoint x: 356, endPoint y: 292, distance: 139.6
click at [356, 292] on div "[EMAIL_ADDRESS][DOMAIN_NAME]" at bounding box center [546, 294] width 428 height 28
copy link "[EMAIL_ADDRESS][DOMAIN_NAME]"
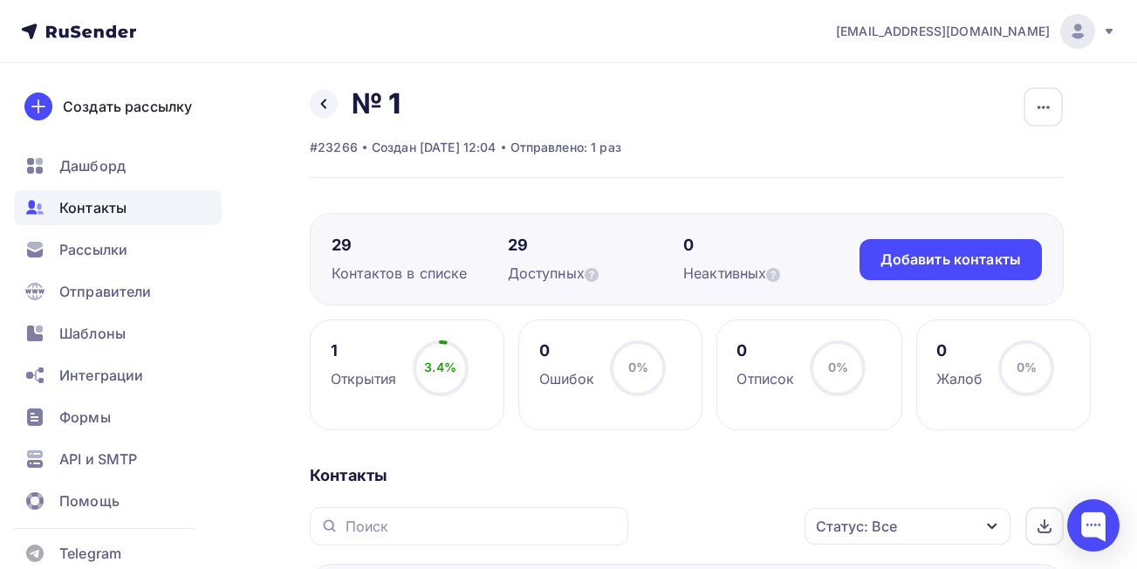
scroll to position [0, 0]
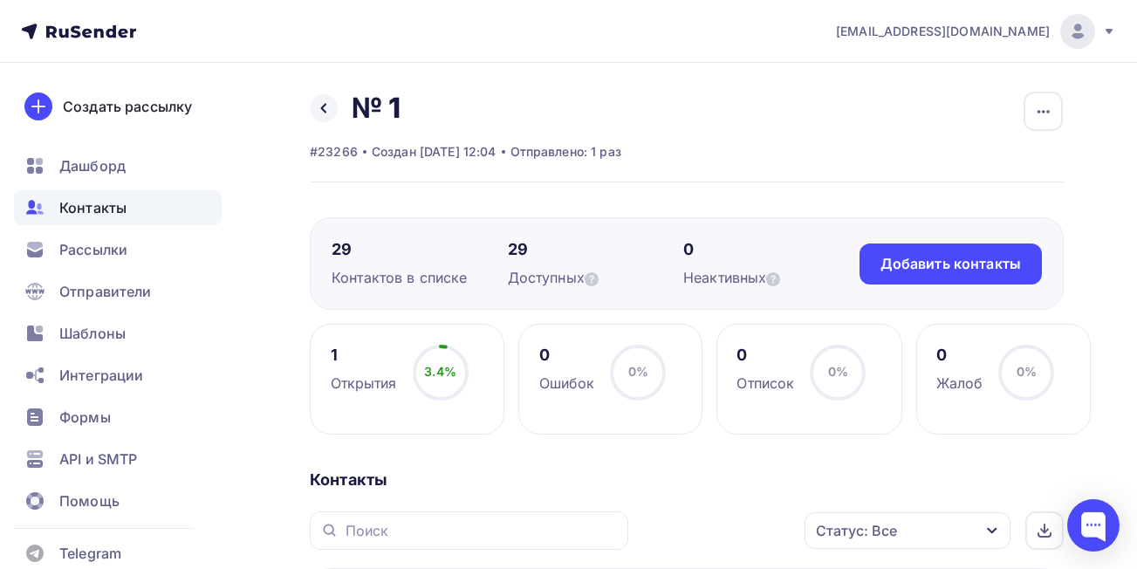
click at [89, 205] on span "Контакты" at bounding box center [92, 207] width 67 height 21
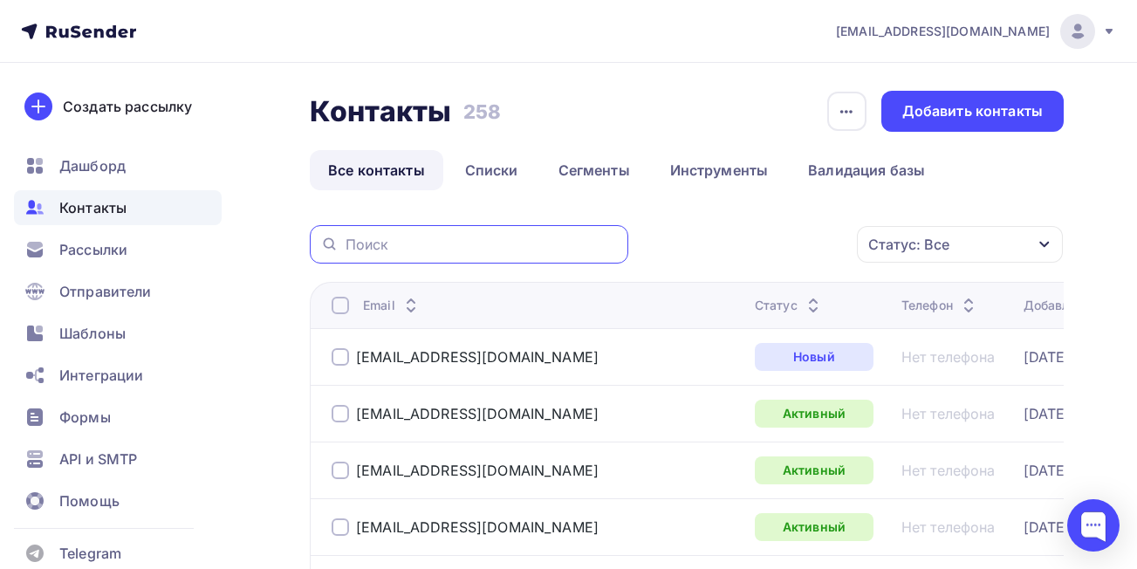
paste input "[EMAIL_ADDRESS][DOMAIN_NAME]"
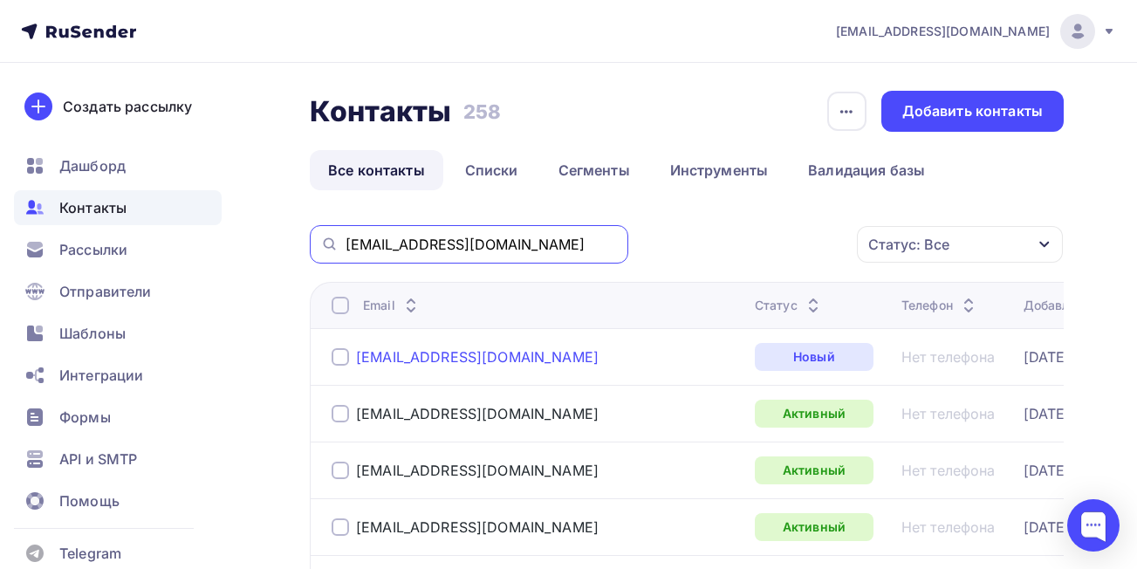
type input "[EMAIL_ADDRESS][DOMAIN_NAME]"
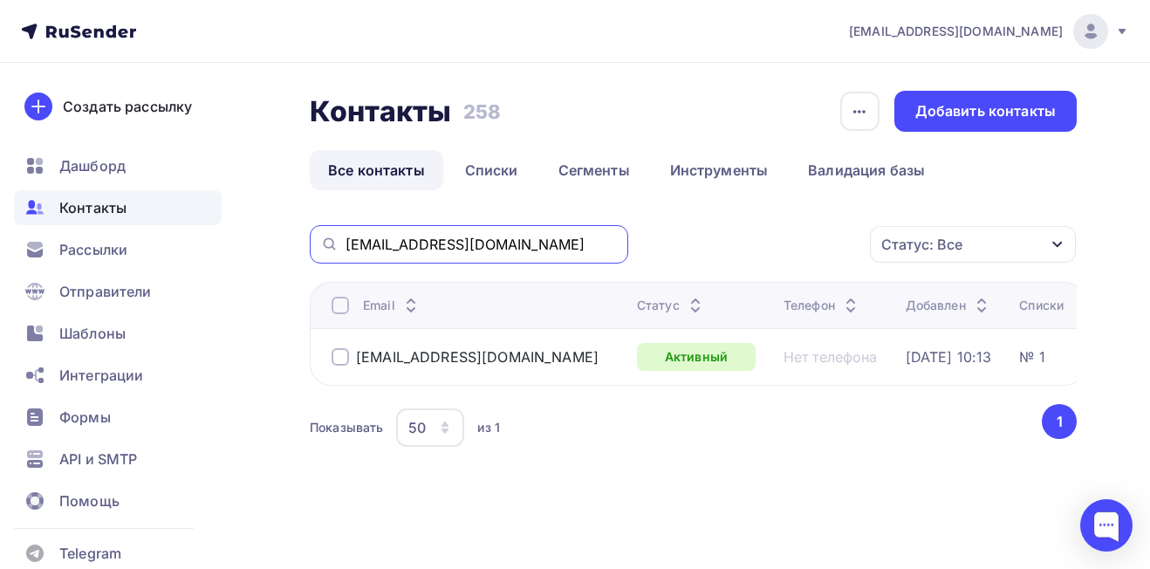
drag, startPoint x: 492, startPoint y: 239, endPoint x: 298, endPoint y: 242, distance: 194.6
click at [298, 242] on div "Контакты Контакты 258 258 История импорта Добавить контакты Все контакты Списки…" at bounding box center [575, 313] width 1150 height 501
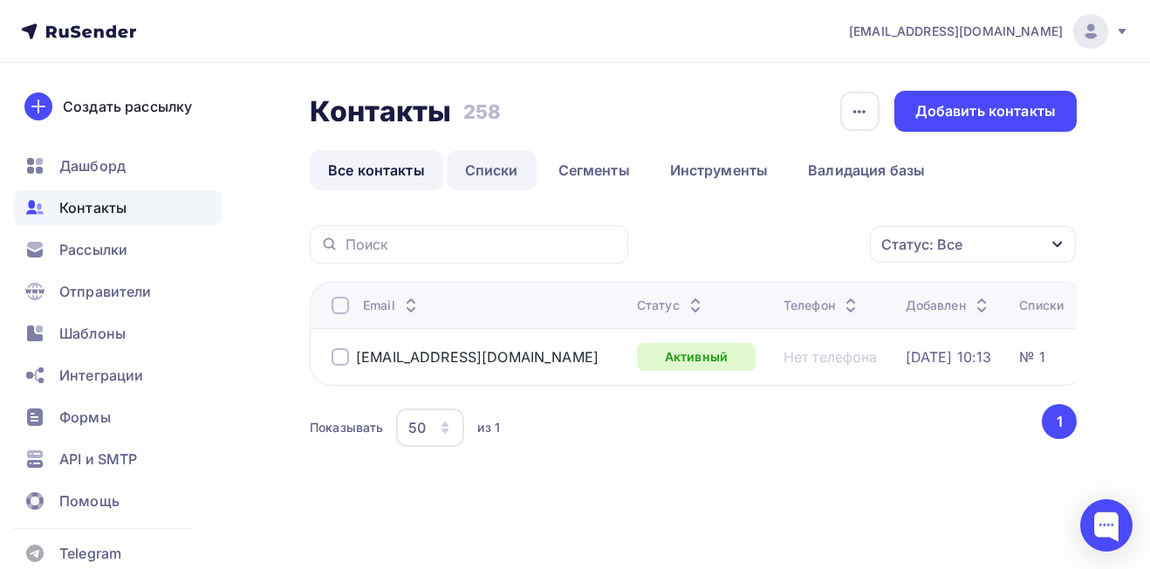
click at [490, 164] on link "Списки" at bounding box center [492, 170] width 90 height 40
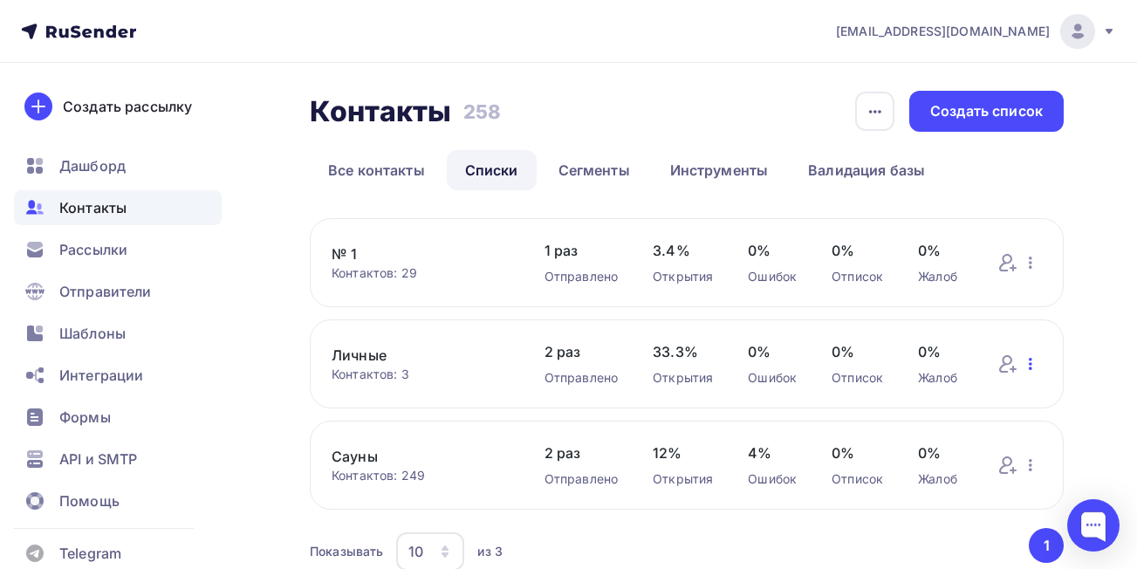
click at [1030, 369] on icon "button" at bounding box center [1030, 364] width 3 height 12
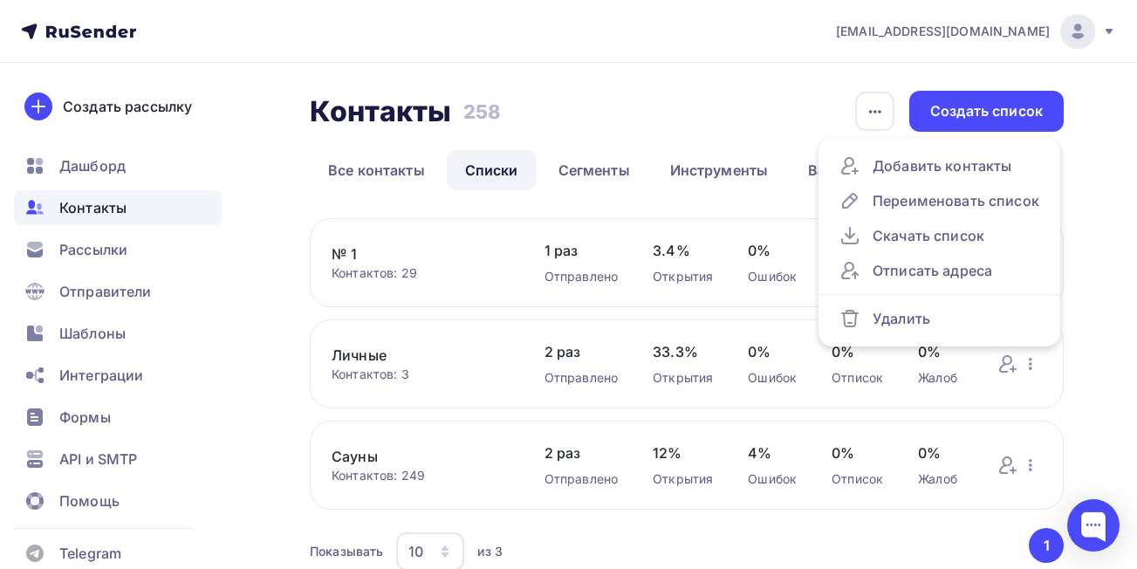
click at [372, 355] on link "Личные" at bounding box center [421, 355] width 178 height 21
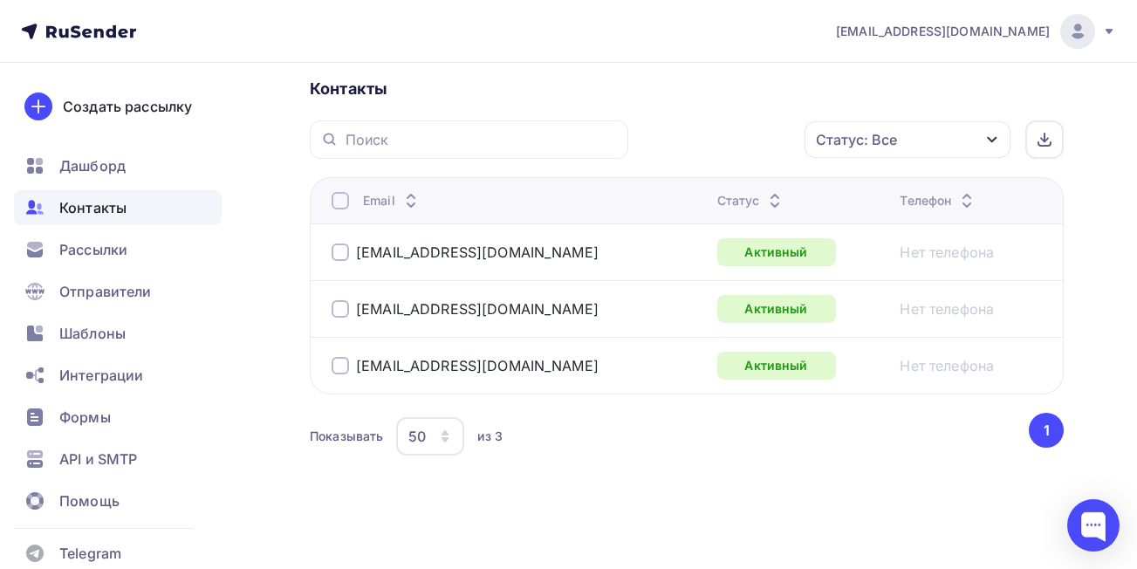
scroll to position [394, 0]
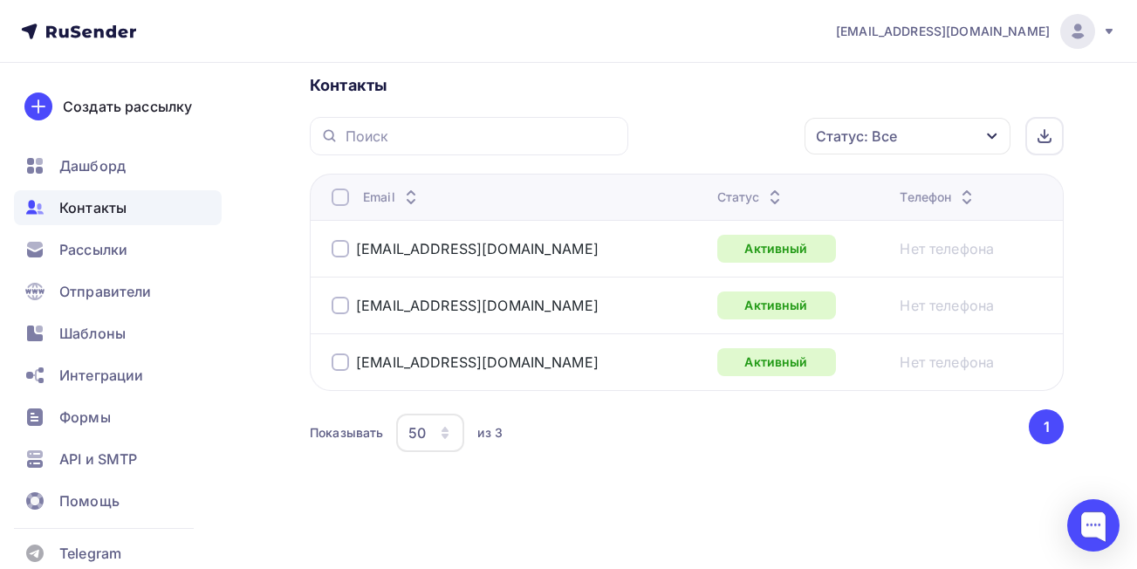
click at [337, 359] on div at bounding box center [340, 361] width 17 height 17
click at [339, 247] on div at bounding box center [340, 248] width 17 height 17
click at [117, 204] on span "Контакты" at bounding box center [92, 207] width 67 height 21
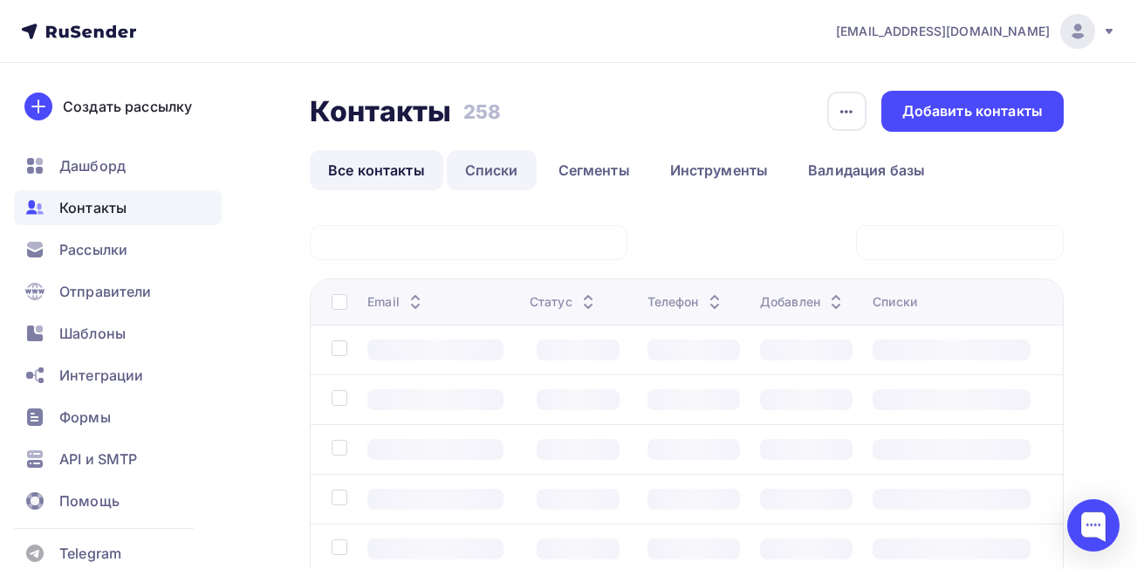
click at [496, 170] on link "Списки" at bounding box center [492, 170] width 90 height 40
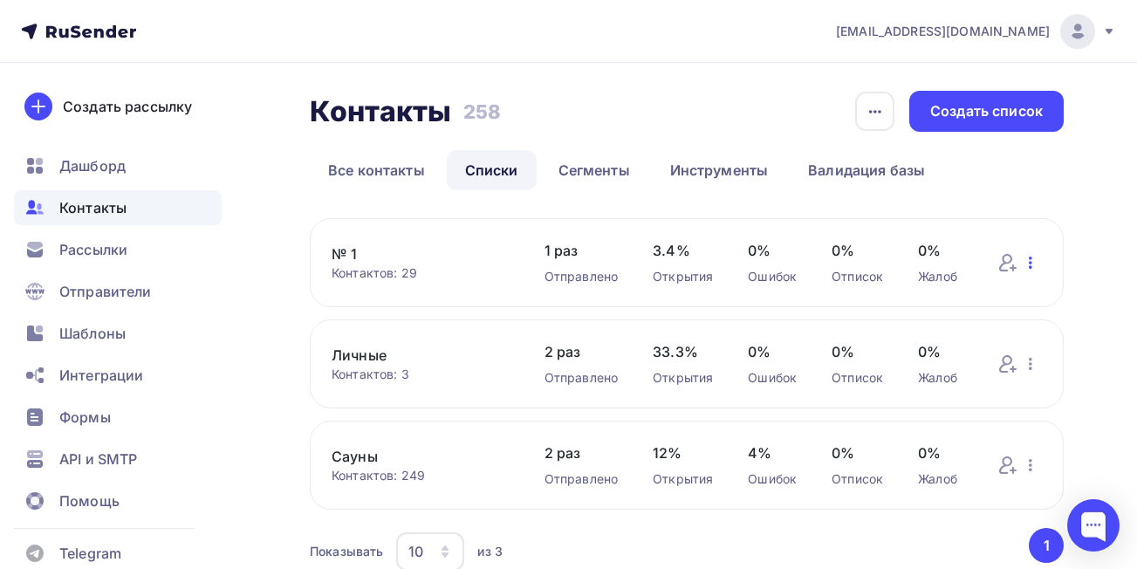
click at [1027, 264] on icon "button" at bounding box center [1030, 262] width 21 height 21
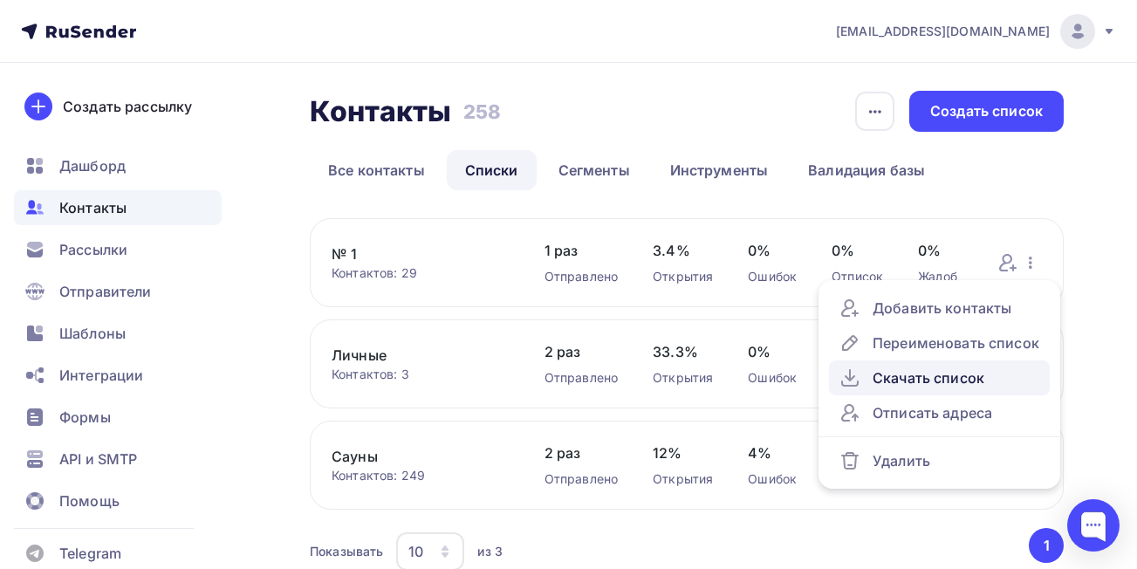
click at [964, 371] on div "Скачать список" at bounding box center [939, 377] width 200 height 21
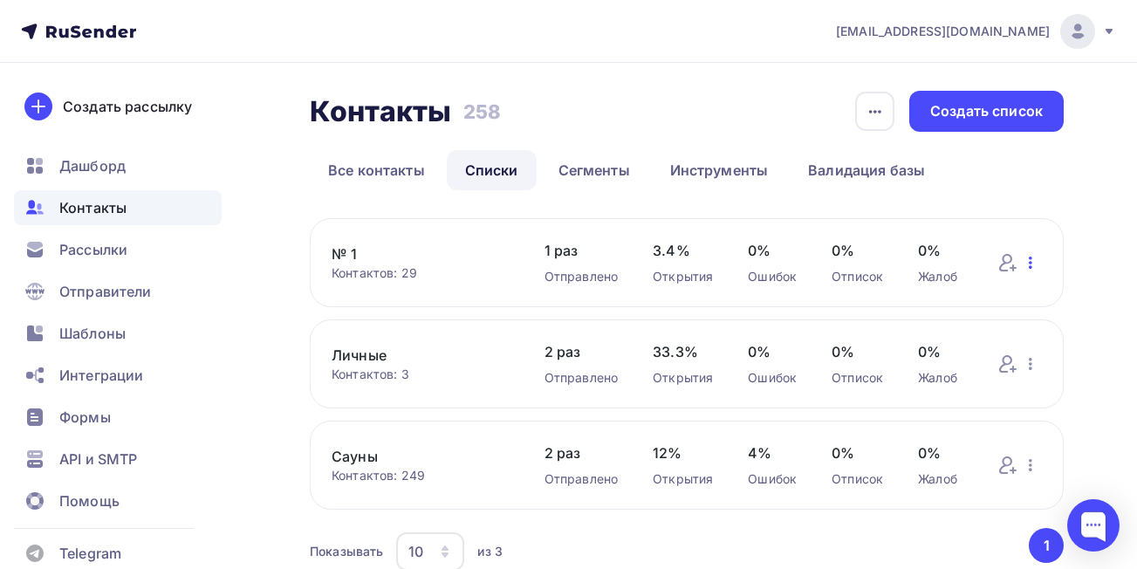
click at [1033, 266] on icon "button" at bounding box center [1030, 262] width 21 height 21
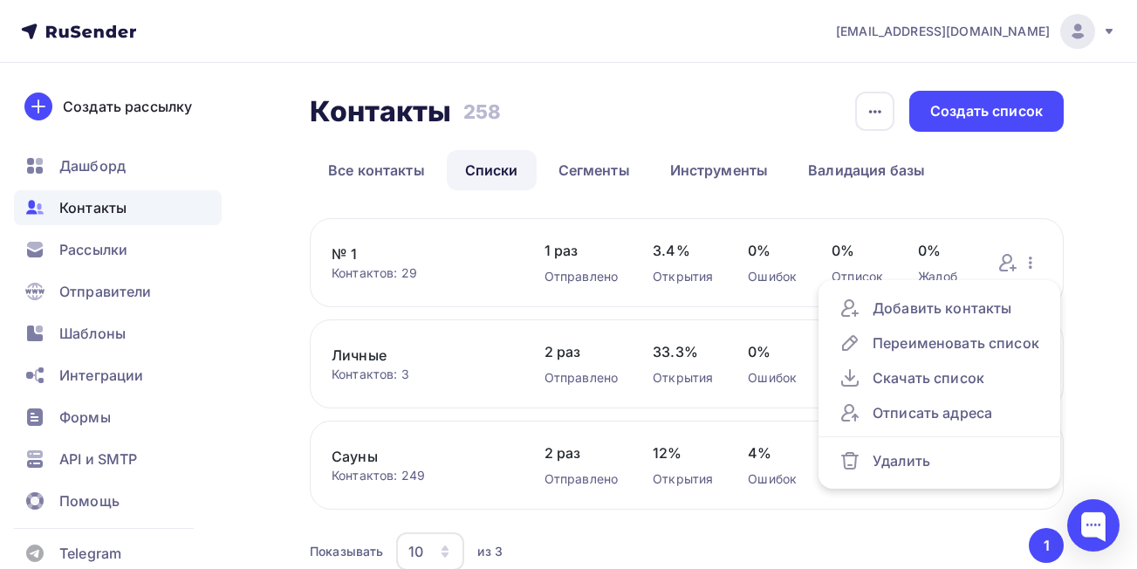
click at [392, 242] on div "№ 1 Контактов: 29 Добавить контакты Переименовать список Скачать список Отписат…" at bounding box center [687, 262] width 754 height 89
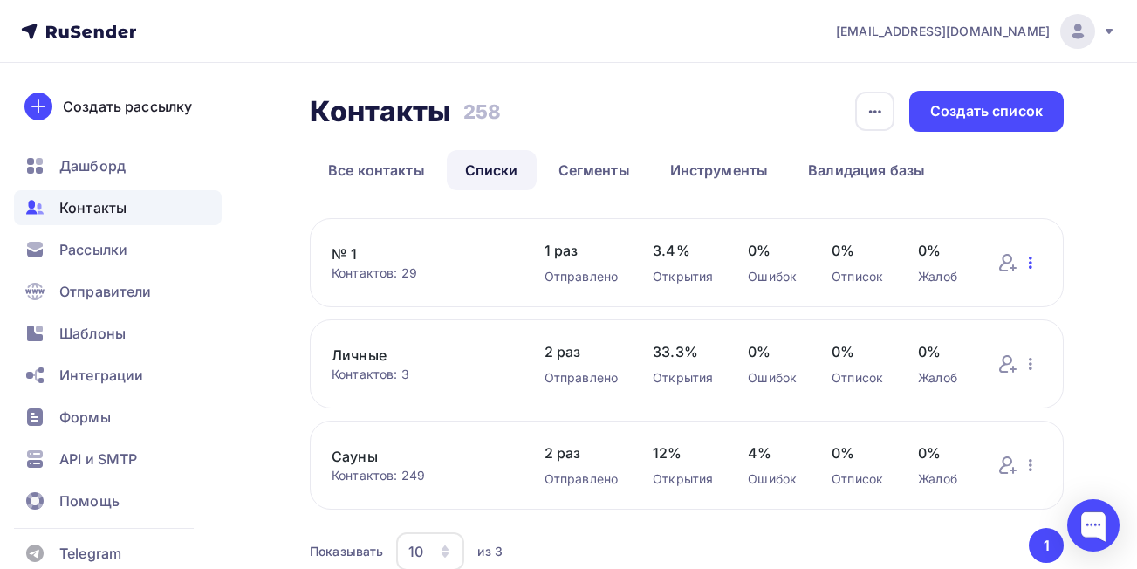
click at [1024, 262] on icon "button" at bounding box center [1030, 262] width 21 height 21
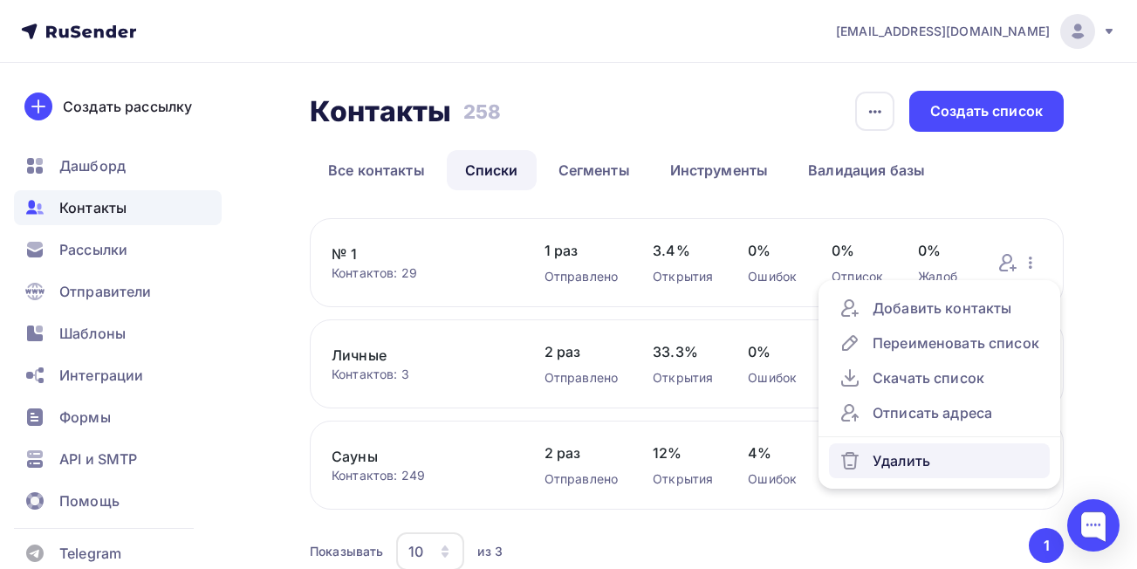
click at [893, 466] on div "Удалить" at bounding box center [939, 460] width 200 height 21
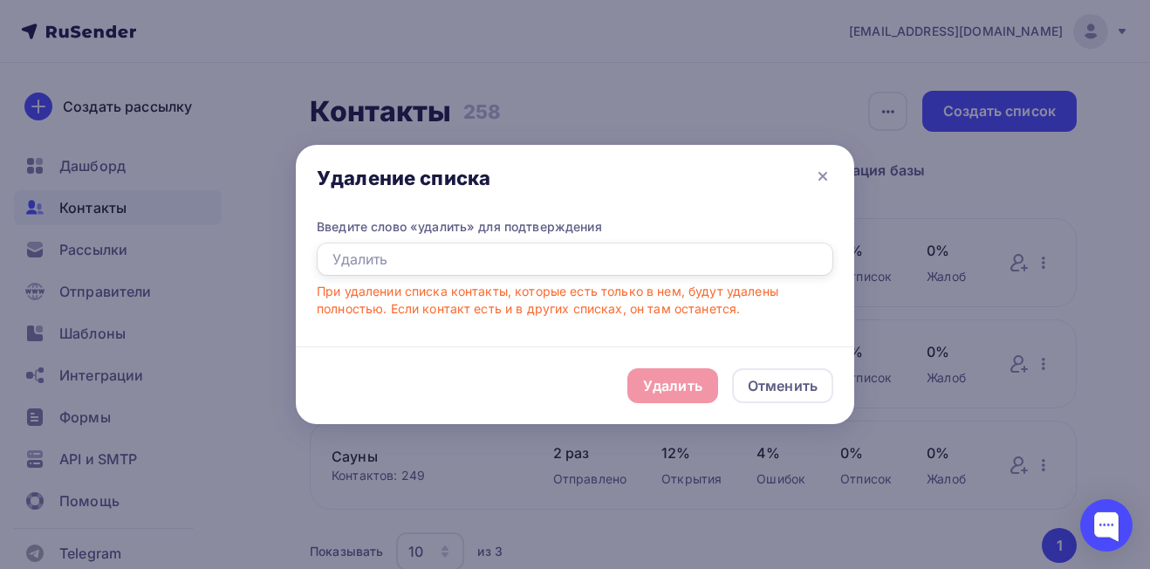
click at [437, 270] on input "text" at bounding box center [575, 259] width 517 height 33
type input "удалить"
click at [702, 384] on div "Удалить" at bounding box center [672, 385] width 91 height 35
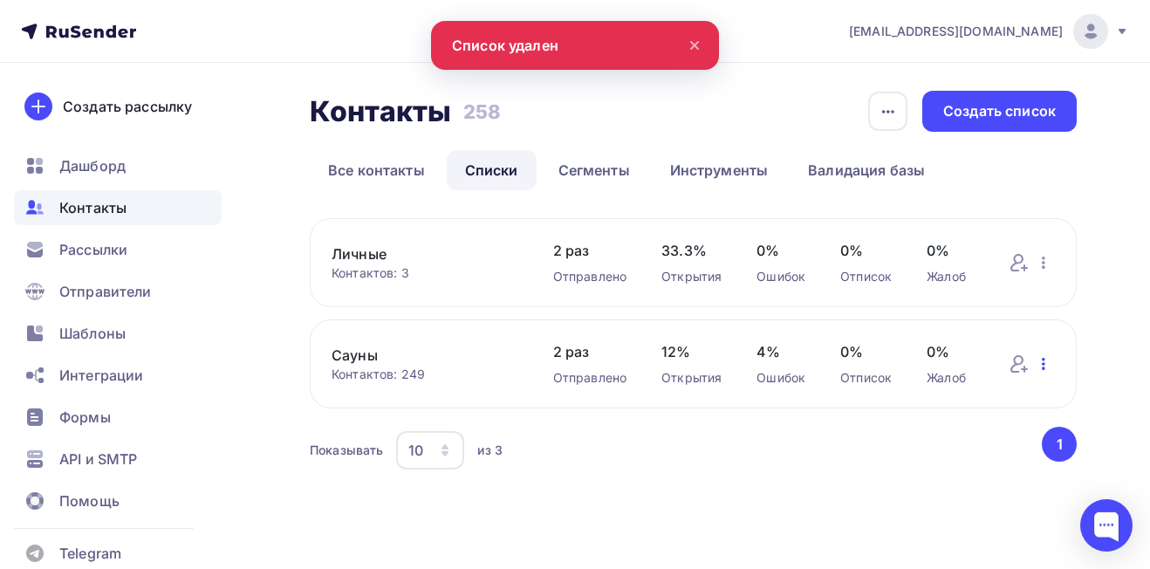
click at [1037, 357] on icon "button" at bounding box center [1043, 363] width 21 height 21
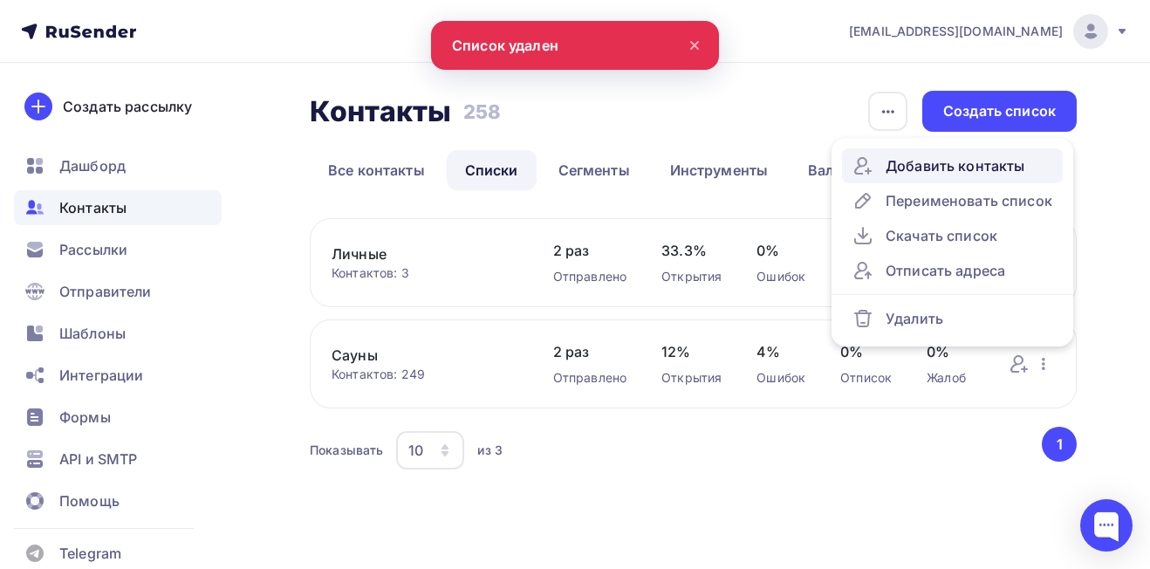
click at [943, 156] on div "Добавить контакты" at bounding box center [952, 165] width 200 height 21
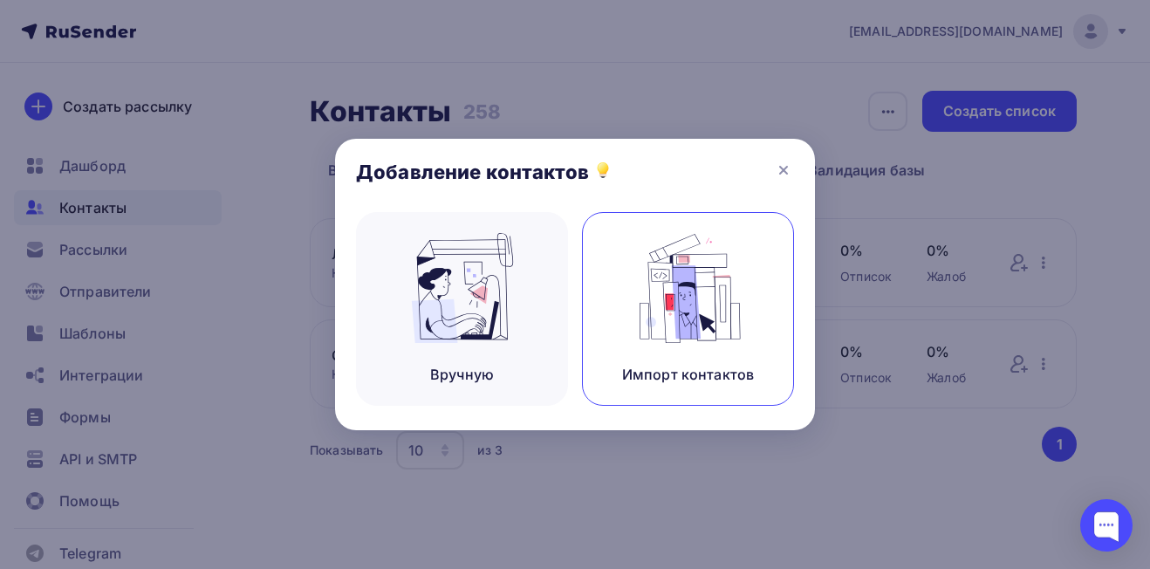
click at [674, 326] on img at bounding box center [688, 288] width 117 height 110
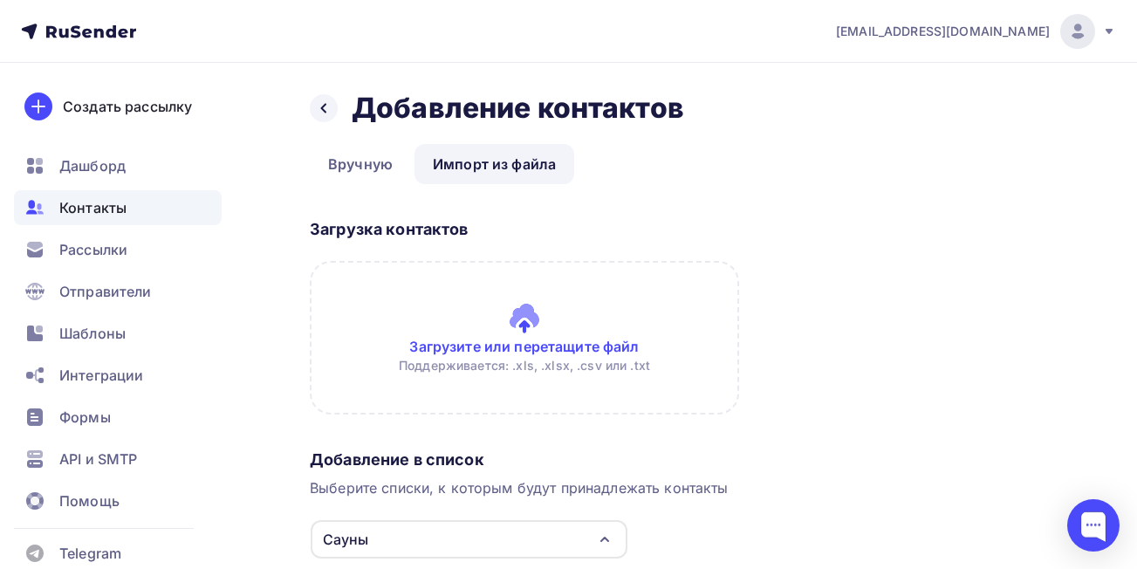
click at [563, 340] on input "file" at bounding box center [524, 338] width 429 height 154
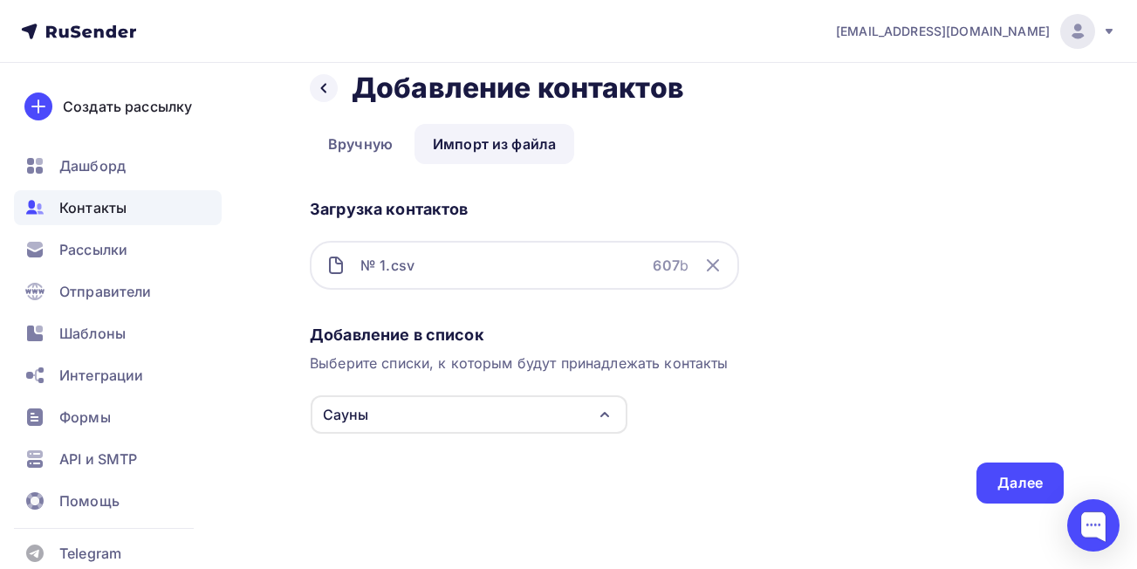
scroll to position [24, 0]
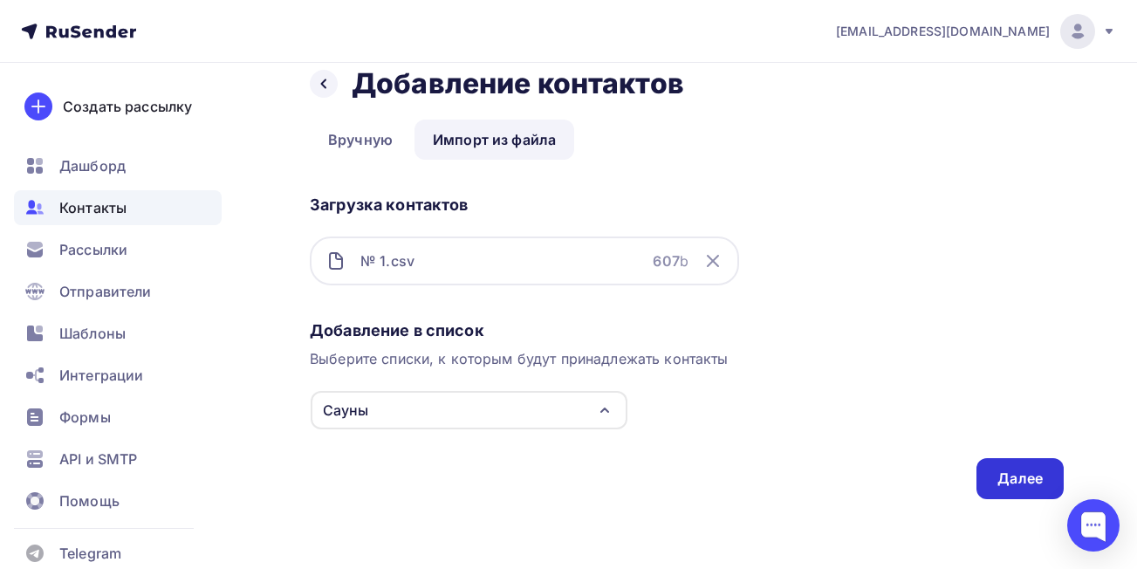
click at [1010, 481] on div "Далее" at bounding box center [1019, 479] width 45 height 20
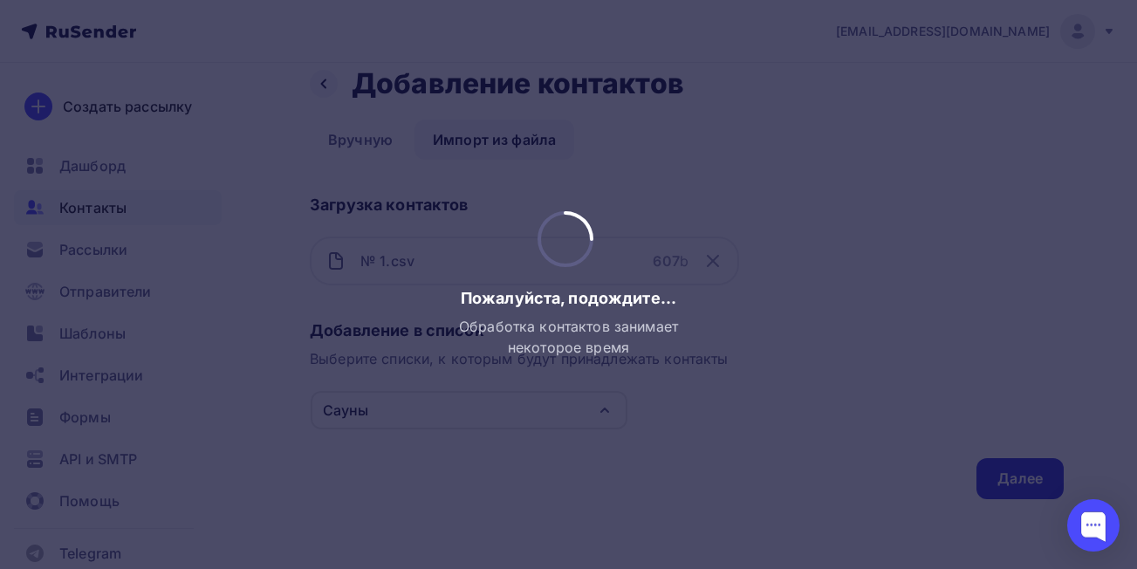
scroll to position [0, 0]
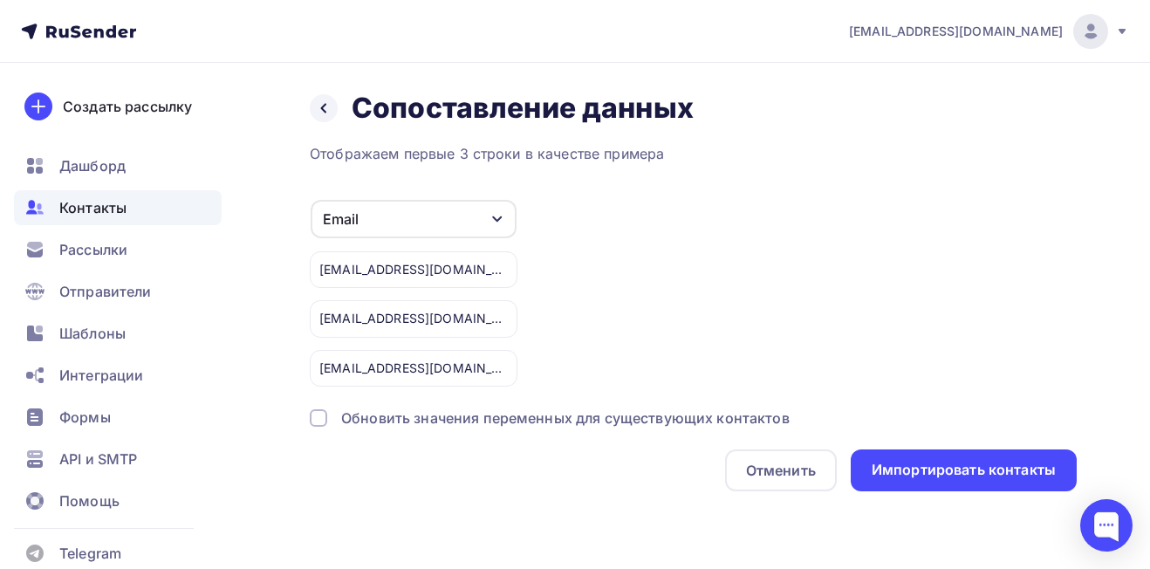
click at [440, 419] on div "Обновить значения переменных для существующих контактов" at bounding box center [565, 417] width 448 height 21
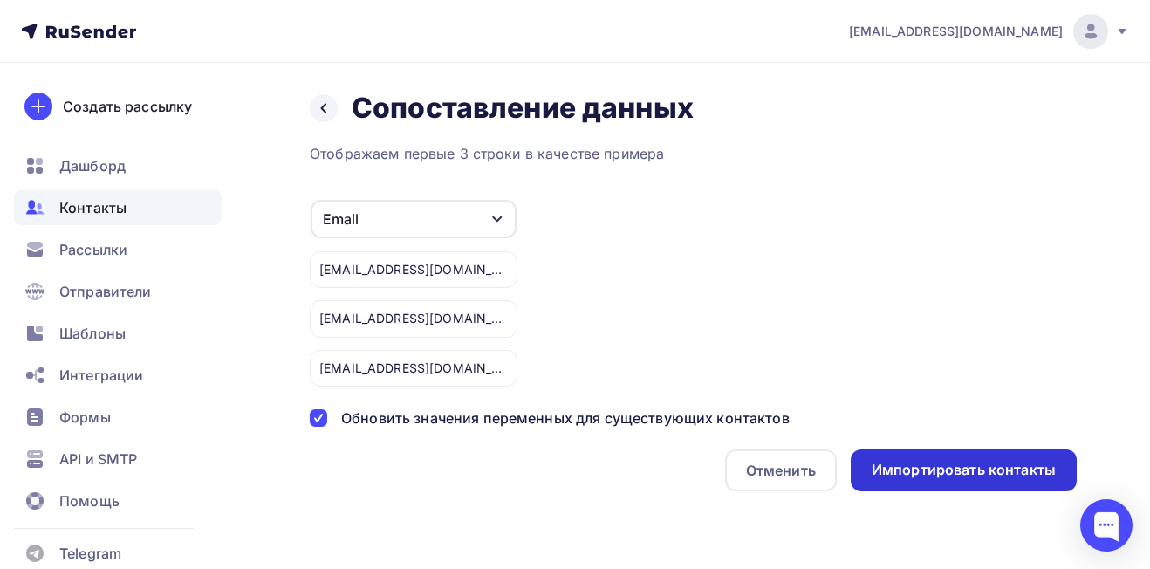
click at [924, 476] on div "Импортировать контакты" at bounding box center [964, 470] width 184 height 20
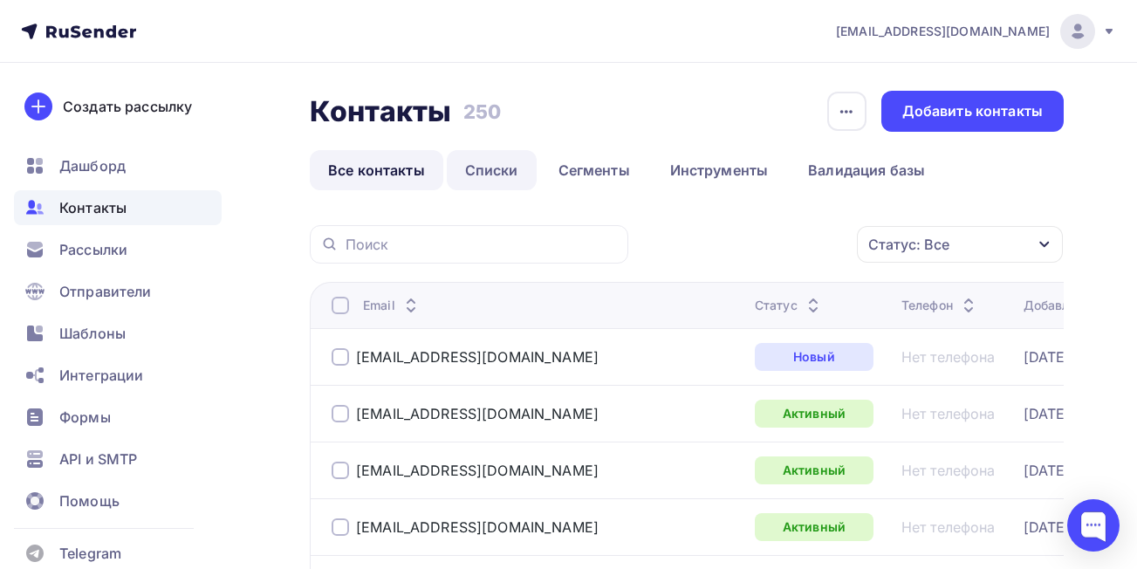
click at [496, 170] on link "Списки" at bounding box center [492, 170] width 90 height 40
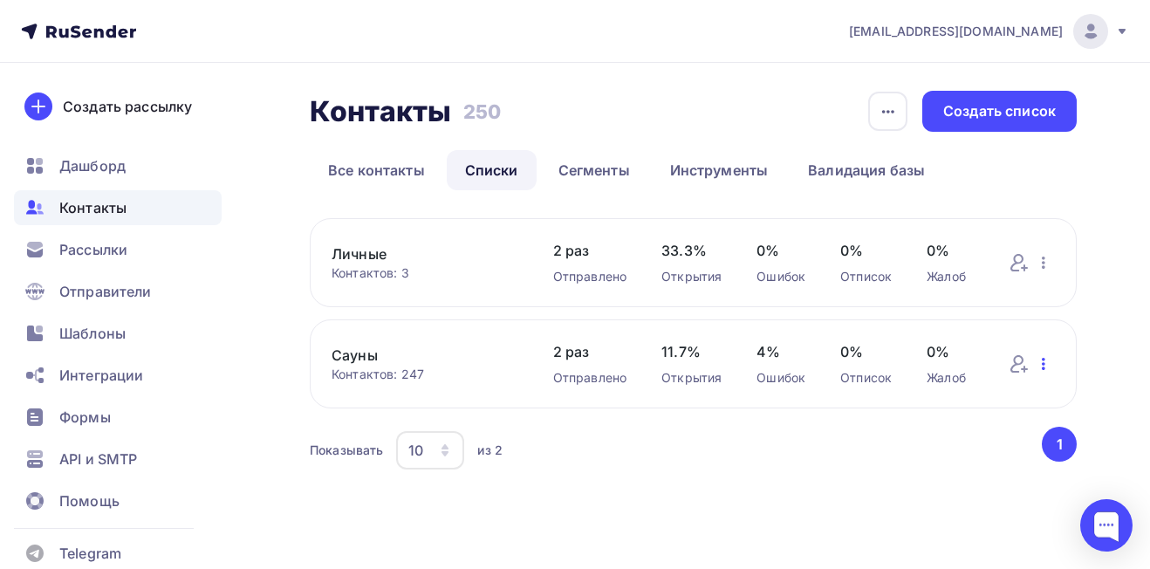
click at [1048, 362] on icon "button" at bounding box center [1043, 363] width 21 height 21
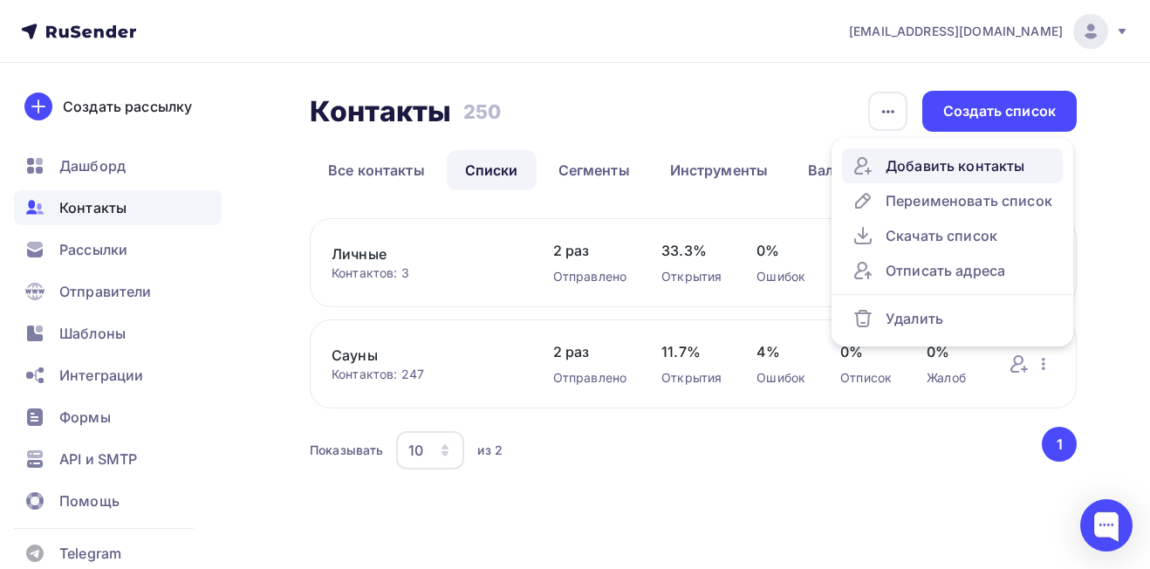
click at [938, 163] on div "Добавить контакты" at bounding box center [952, 165] width 200 height 21
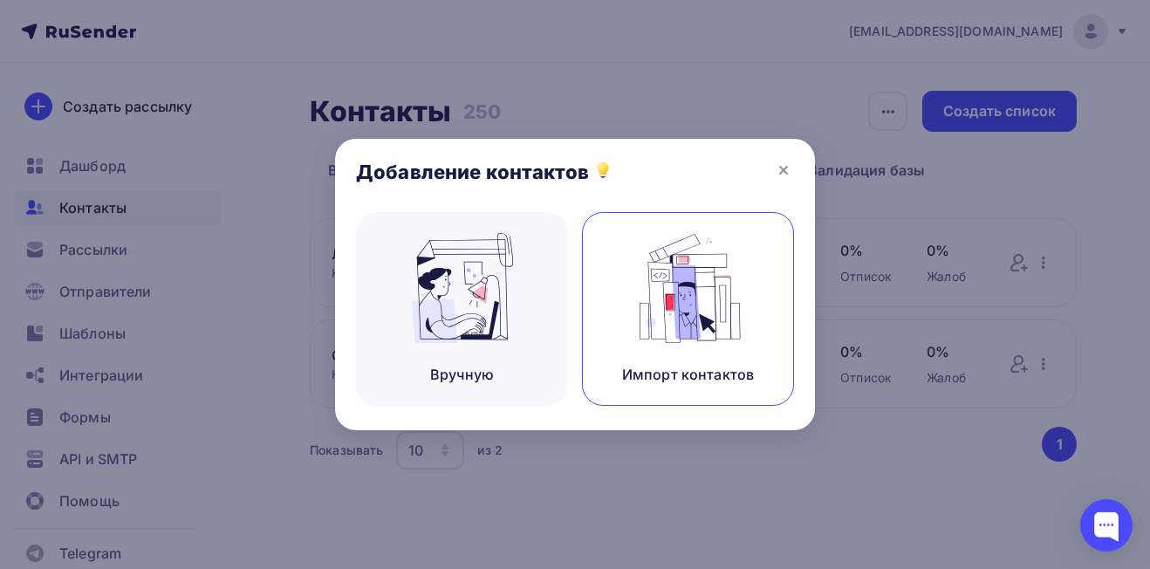
click at [685, 349] on div "Импорт контактов" at bounding box center [688, 309] width 212 height 194
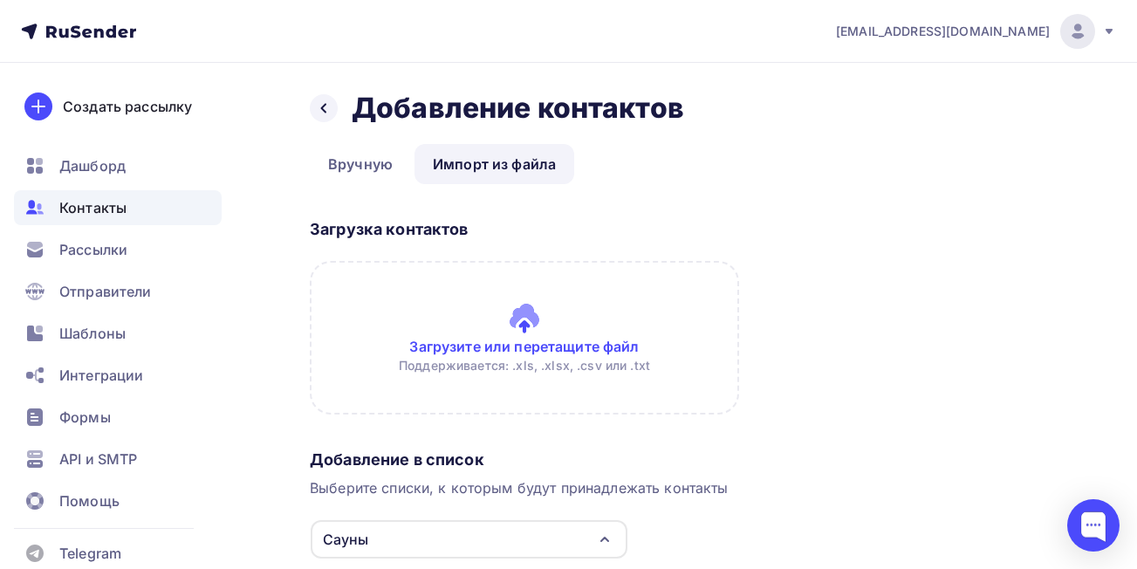
click at [601, 342] on input "file" at bounding box center [524, 338] width 429 height 154
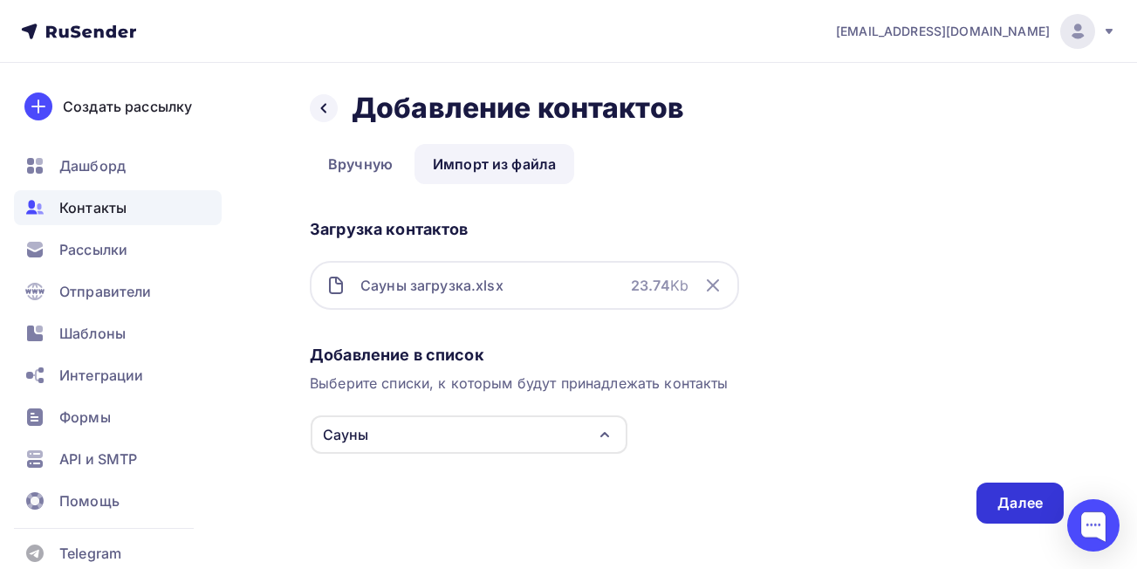
click at [1006, 503] on div "Далее" at bounding box center [1019, 503] width 45 height 20
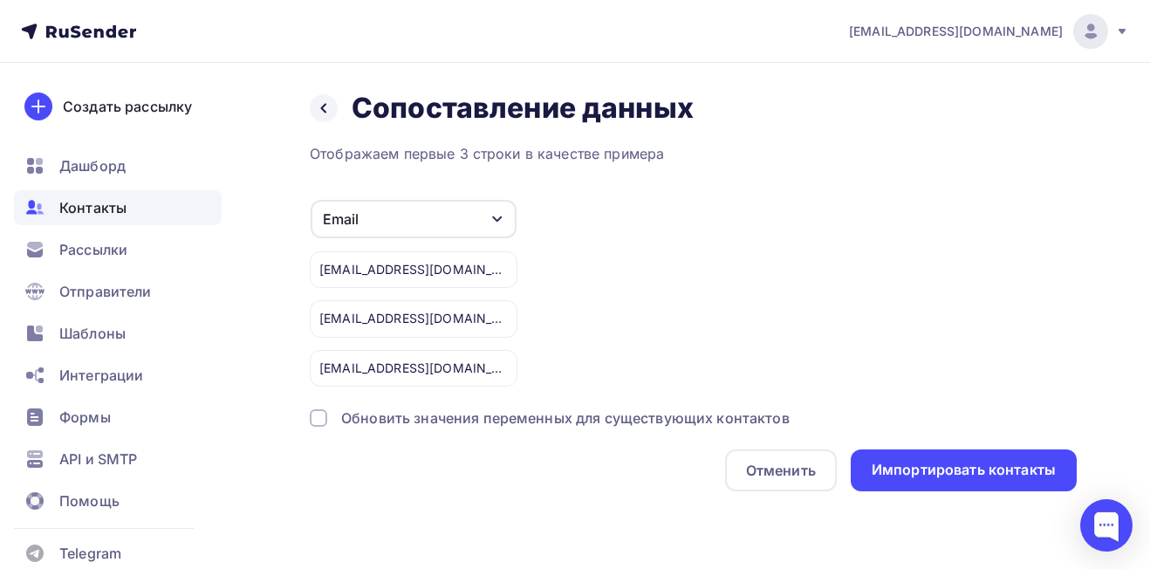
click at [423, 415] on div "Обновить значения переменных для существующих контактов" at bounding box center [565, 417] width 448 height 21
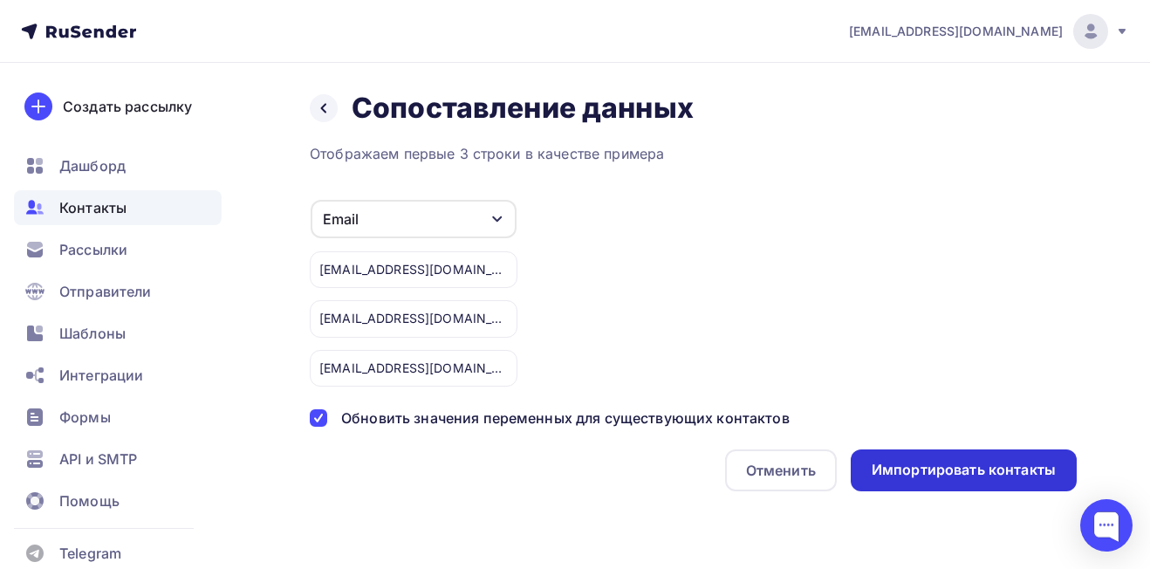
click at [935, 473] on div "Импортировать контакты" at bounding box center [964, 470] width 184 height 20
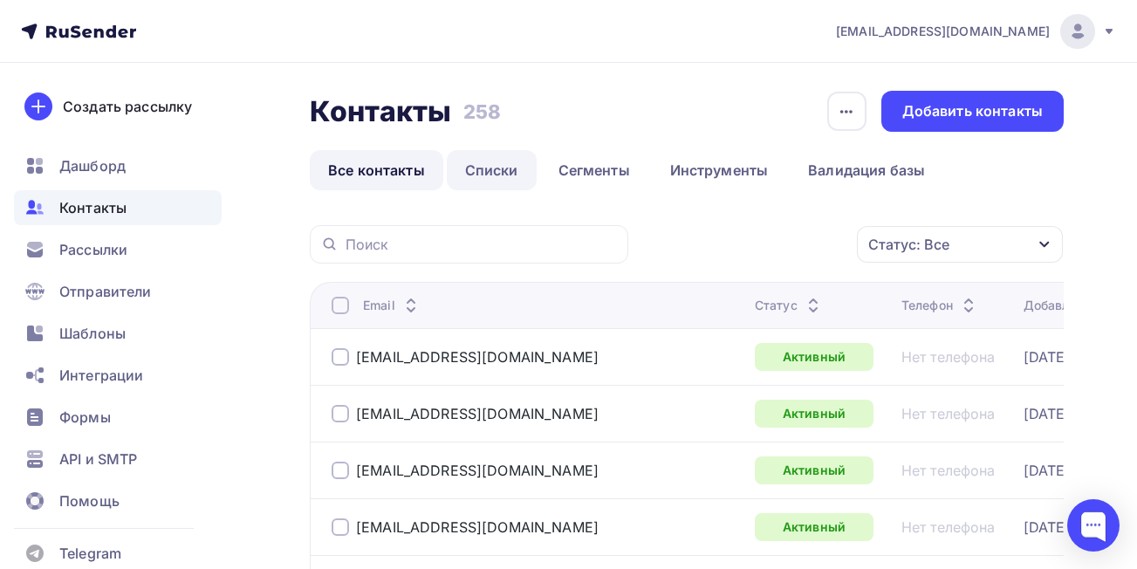
click at [483, 164] on link "Списки" at bounding box center [492, 170] width 90 height 40
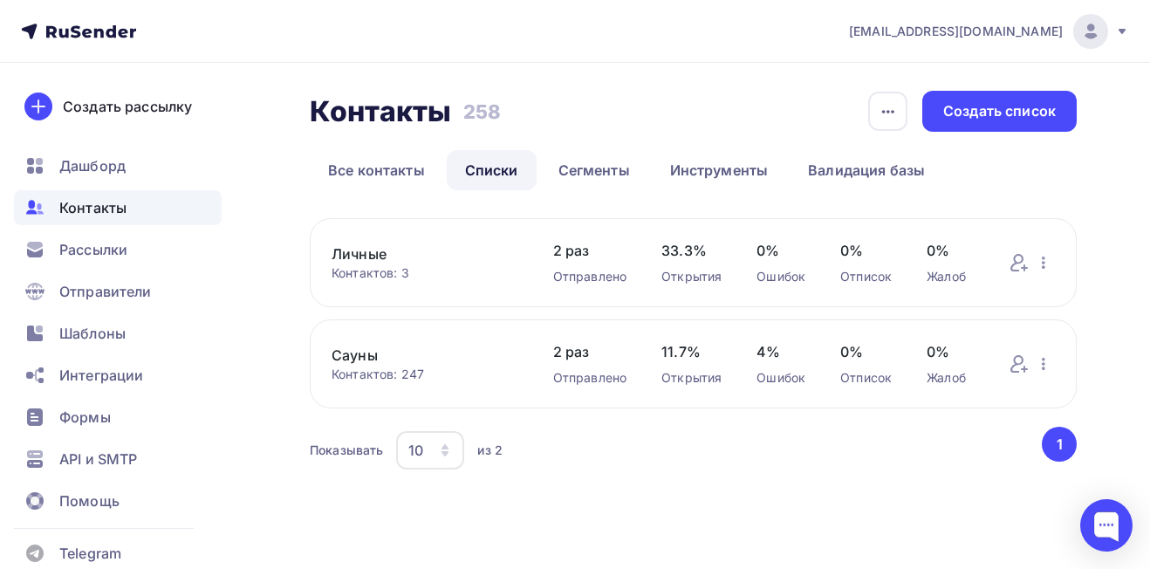
click at [482, 164] on link "Списки" at bounding box center [492, 170] width 90 height 40
click at [356, 355] on link "Сауны" at bounding box center [425, 355] width 187 height 21
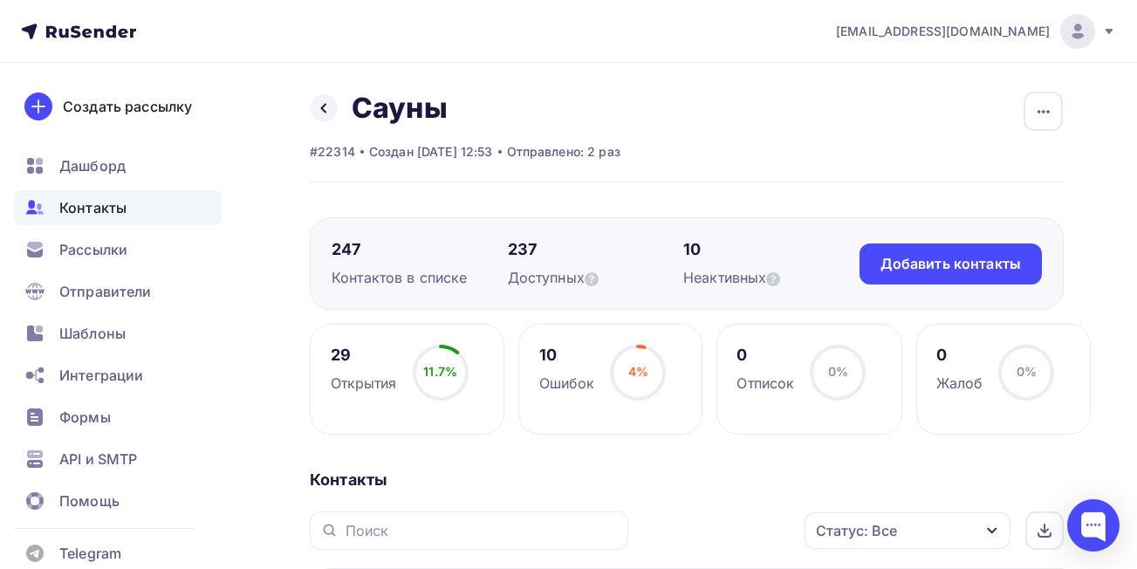
click at [632, 374] on span "4%" at bounding box center [638, 371] width 20 height 15
click at [554, 279] on div "Доступных" at bounding box center [596, 277] width 176 height 21
click at [595, 275] on icon at bounding box center [592, 279] width 14 height 14
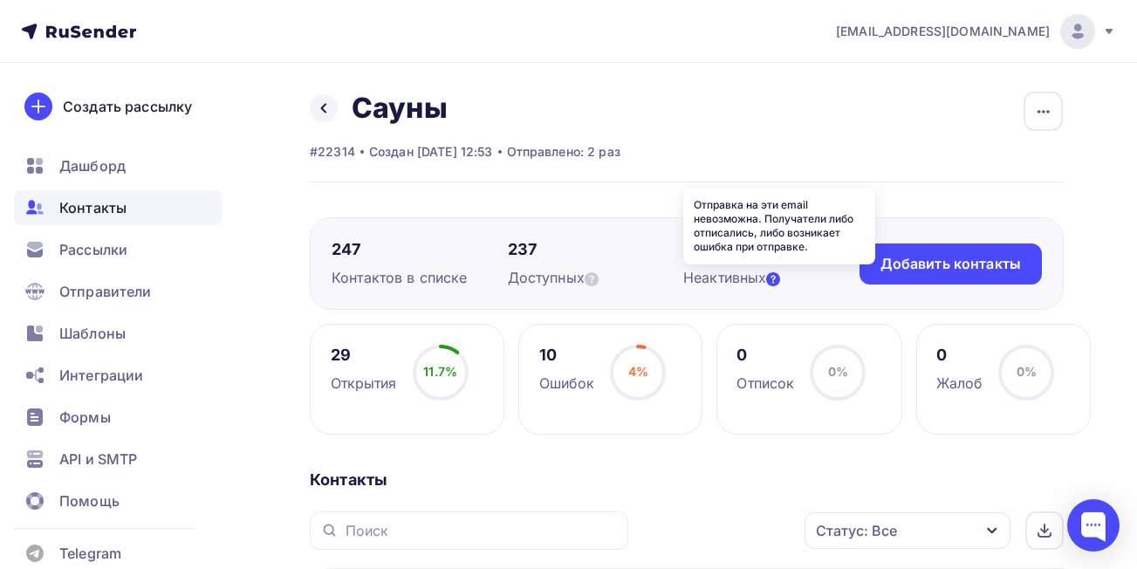
click at [780, 280] on icon at bounding box center [773, 279] width 14 height 14
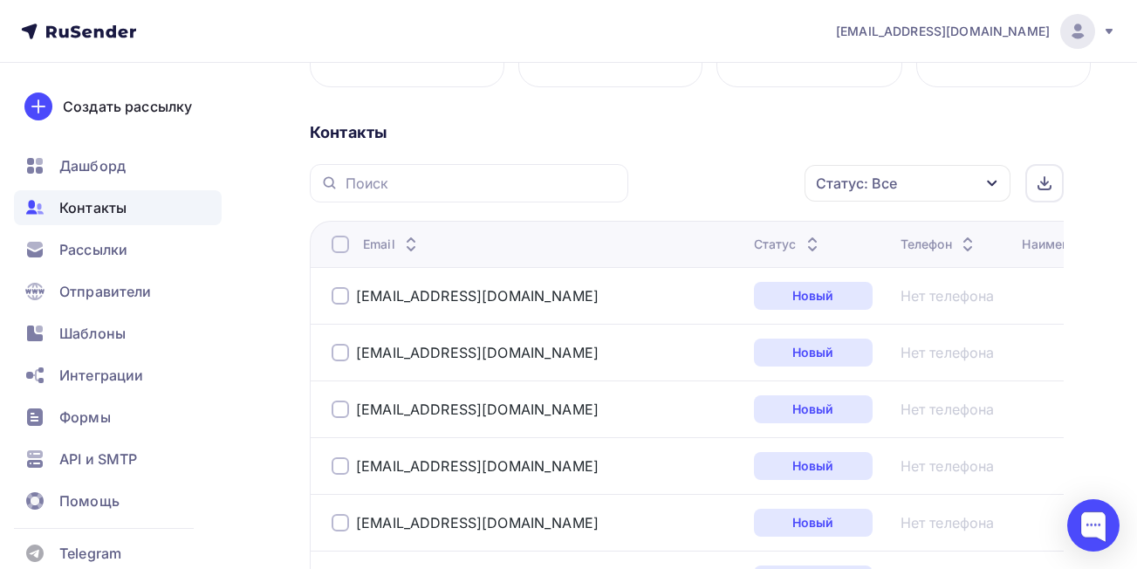
scroll to position [349, 0]
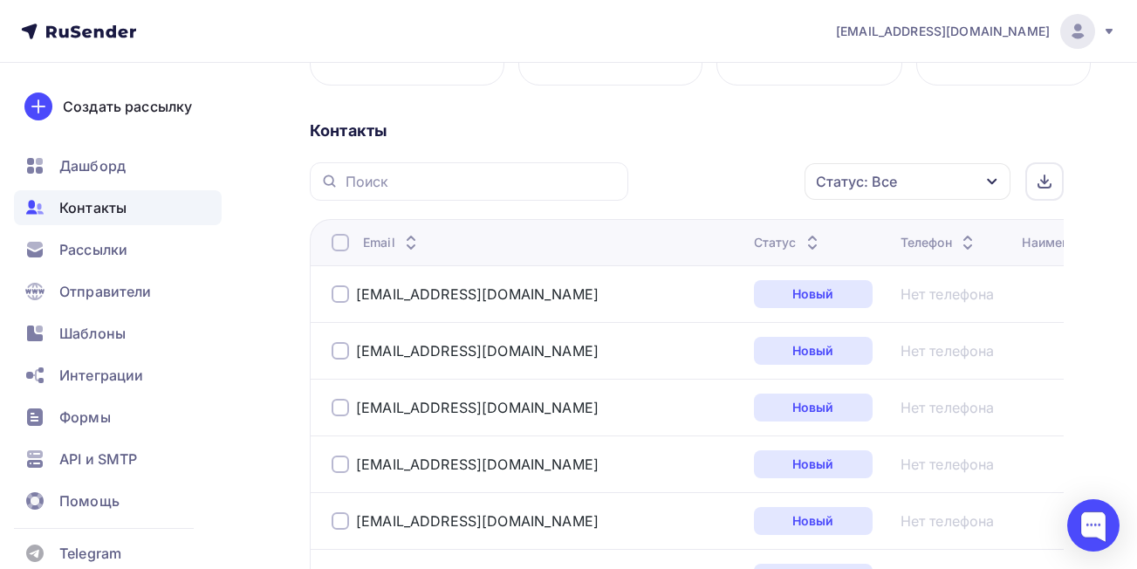
click at [997, 179] on icon "button" at bounding box center [992, 182] width 14 height 14
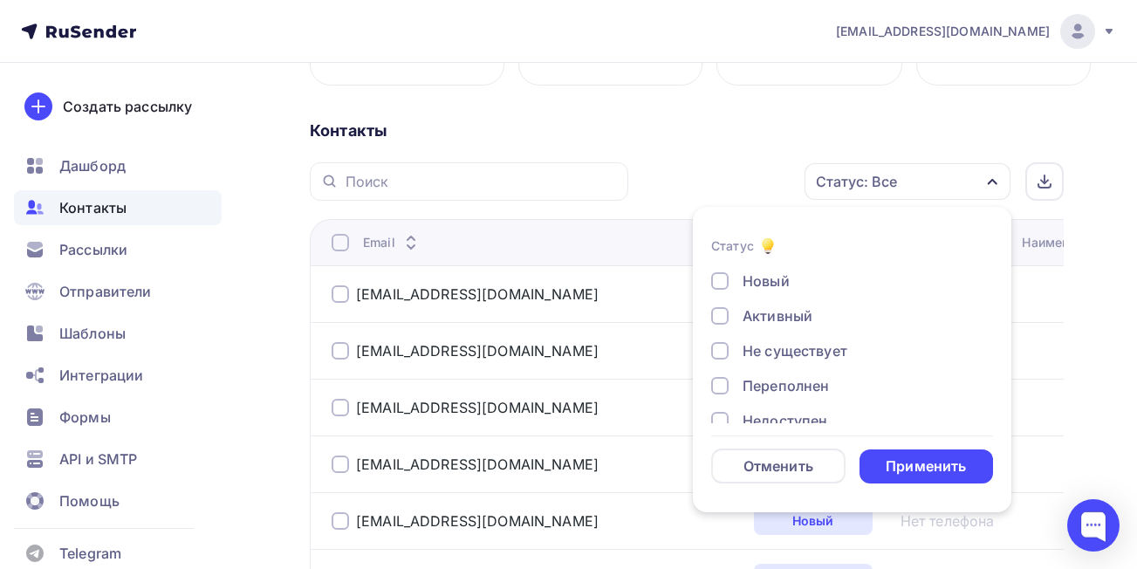
click at [811, 346] on div "Не существует" at bounding box center [795, 350] width 105 height 21
click at [810, 382] on div "Переполнен" at bounding box center [786, 385] width 86 height 21
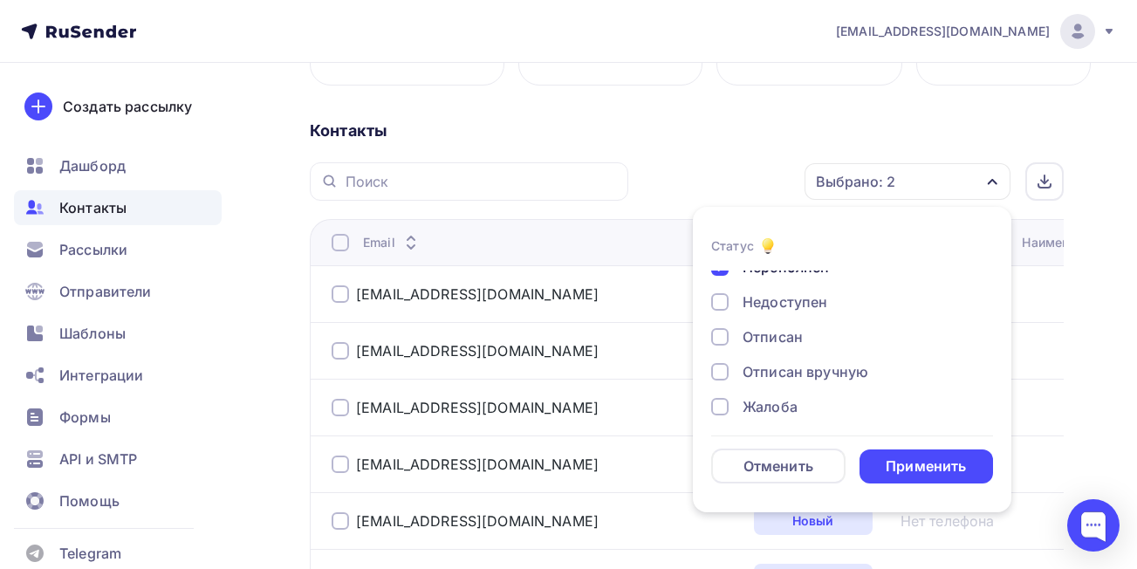
scroll to position [127, 0]
click at [786, 295] on div "Недоступен" at bounding box center [785, 294] width 85 height 21
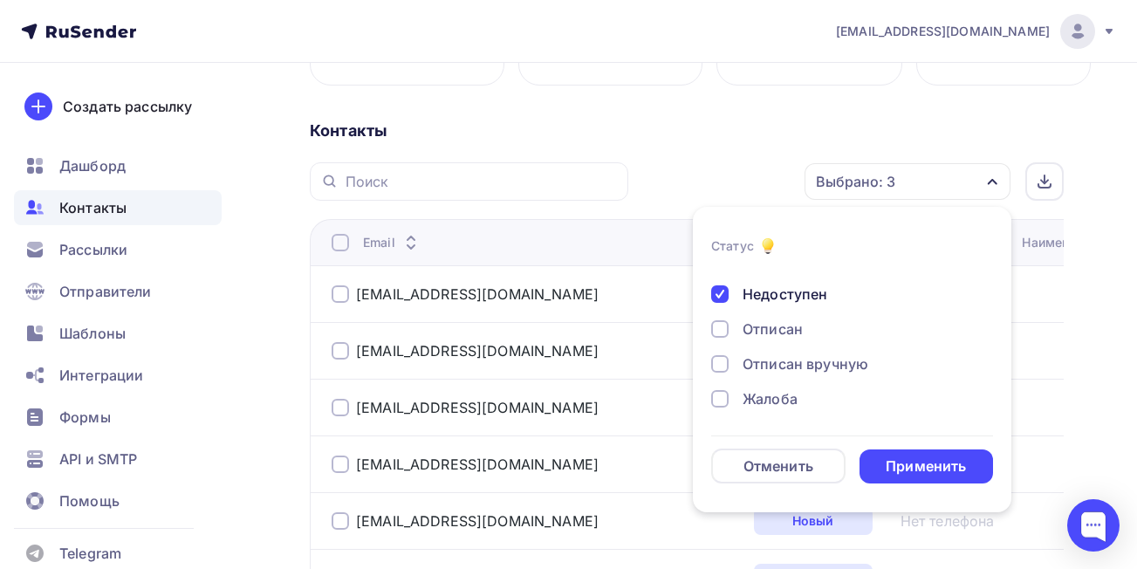
click at [780, 325] on div "Отписан" at bounding box center [773, 328] width 60 height 21
click at [796, 362] on div "Отписан вручную" at bounding box center [806, 363] width 126 height 21
click at [781, 395] on div "Жалоба" at bounding box center [770, 398] width 55 height 21
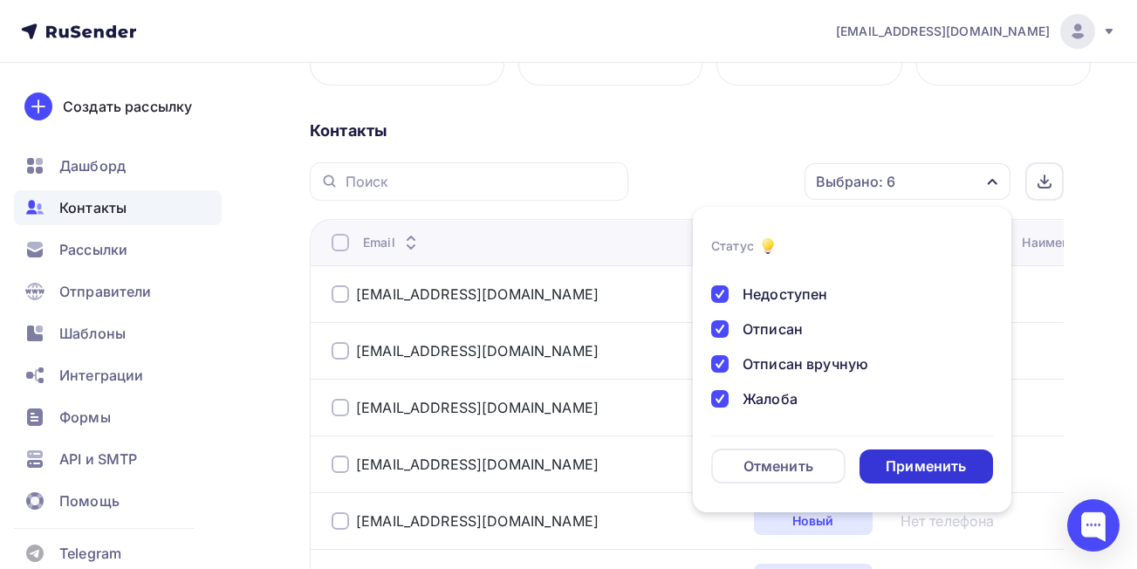
click at [911, 462] on div "Применить" at bounding box center [926, 466] width 80 height 20
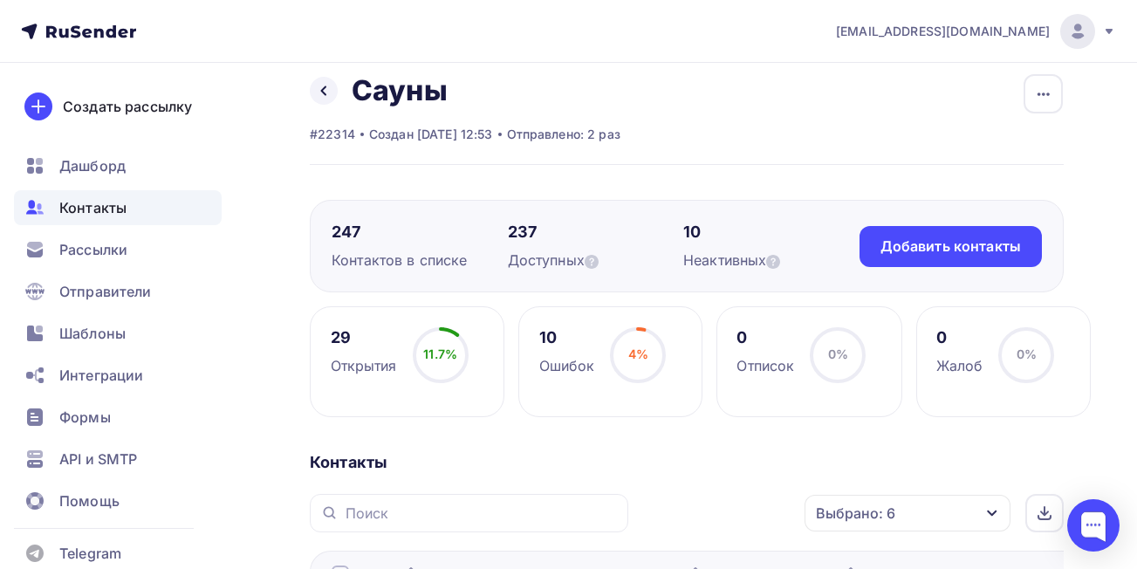
scroll to position [17, 0]
click at [86, 207] on span "Контакты" at bounding box center [92, 207] width 67 height 21
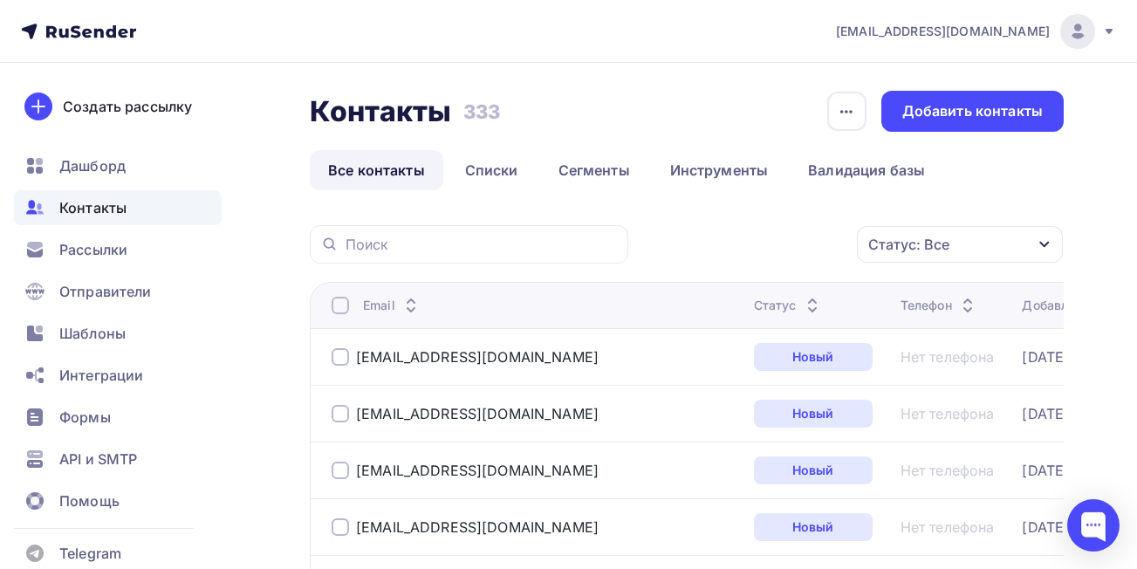
click at [86, 207] on span "Контакты" at bounding box center [92, 207] width 67 height 21
click at [476, 168] on link "Списки" at bounding box center [492, 170] width 90 height 40
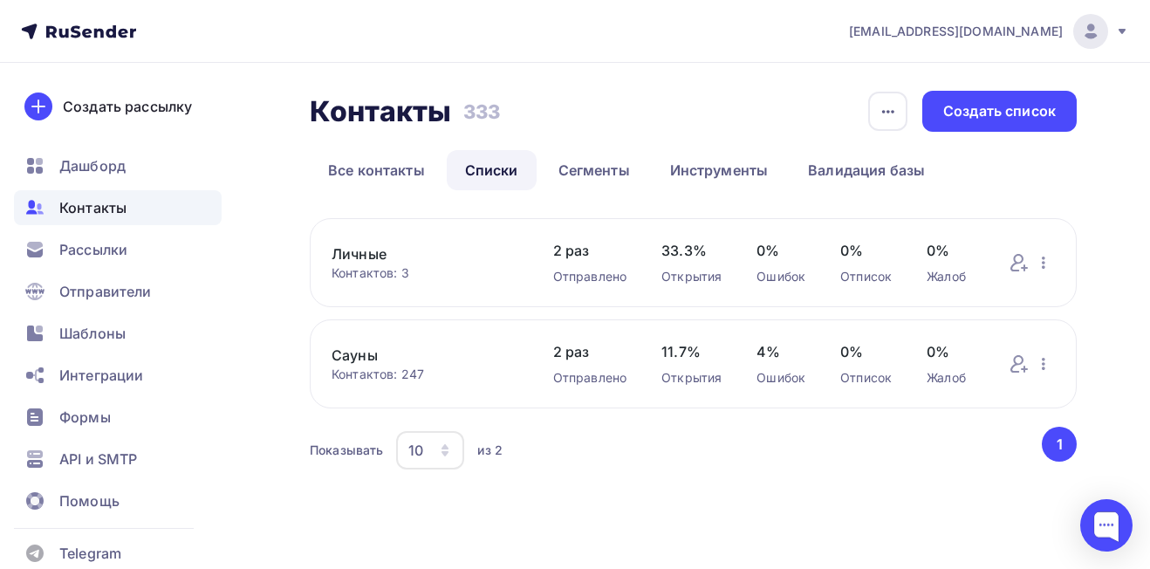
click at [360, 352] on link "Сауны" at bounding box center [425, 355] width 187 height 21
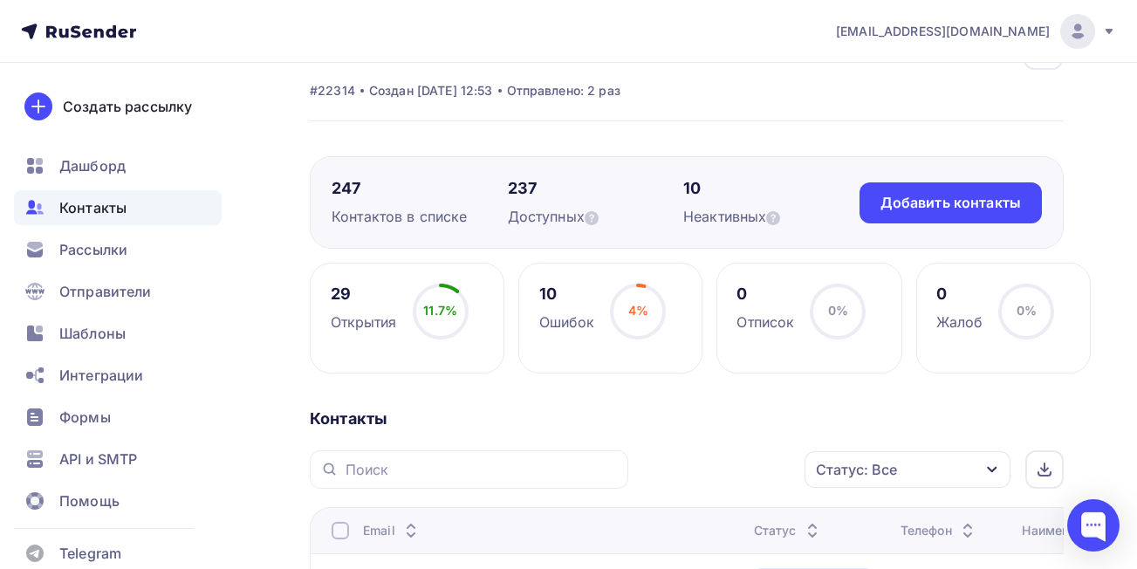
scroll to position [262, 0]
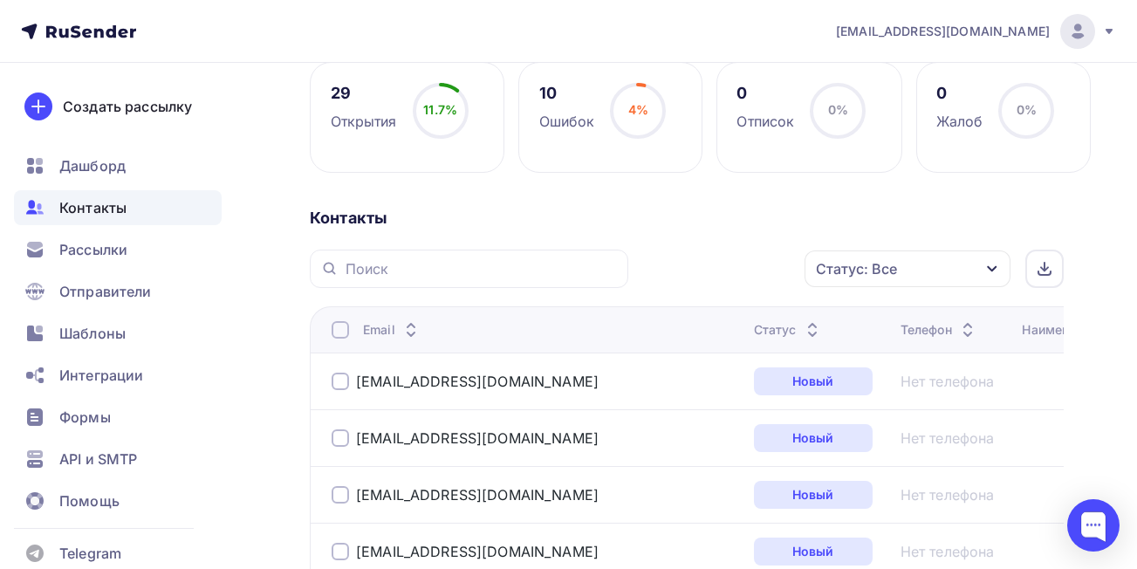
click at [97, 206] on span "Контакты" at bounding box center [92, 207] width 67 height 21
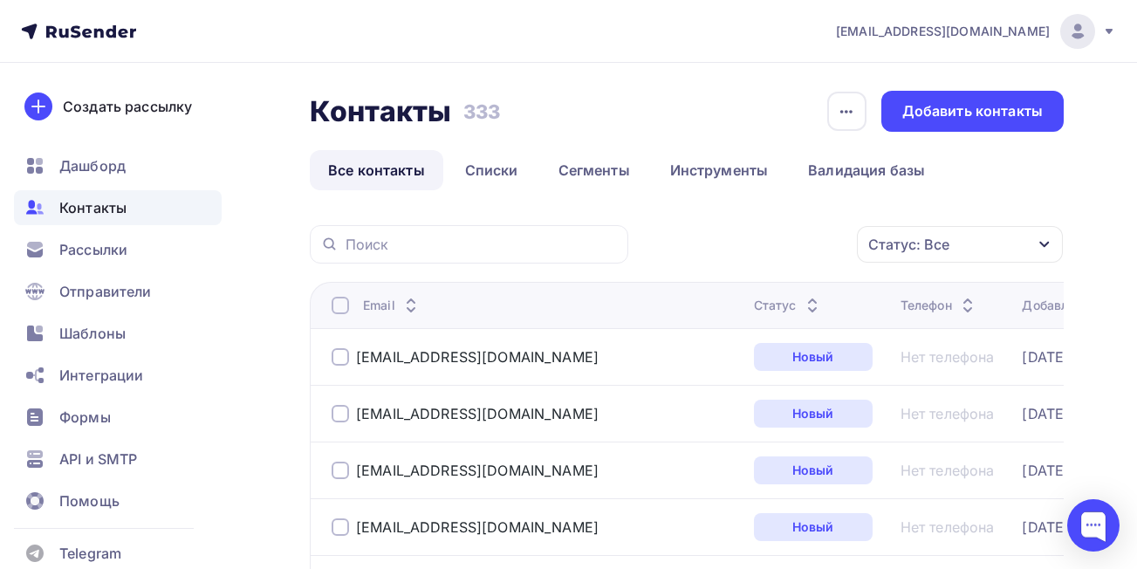
click at [97, 206] on span "Контакты" at bounding box center [92, 207] width 67 height 21
click at [92, 250] on span "Рассылки" at bounding box center [93, 249] width 68 height 21
